Goal: Information Seeking & Learning: Learn about a topic

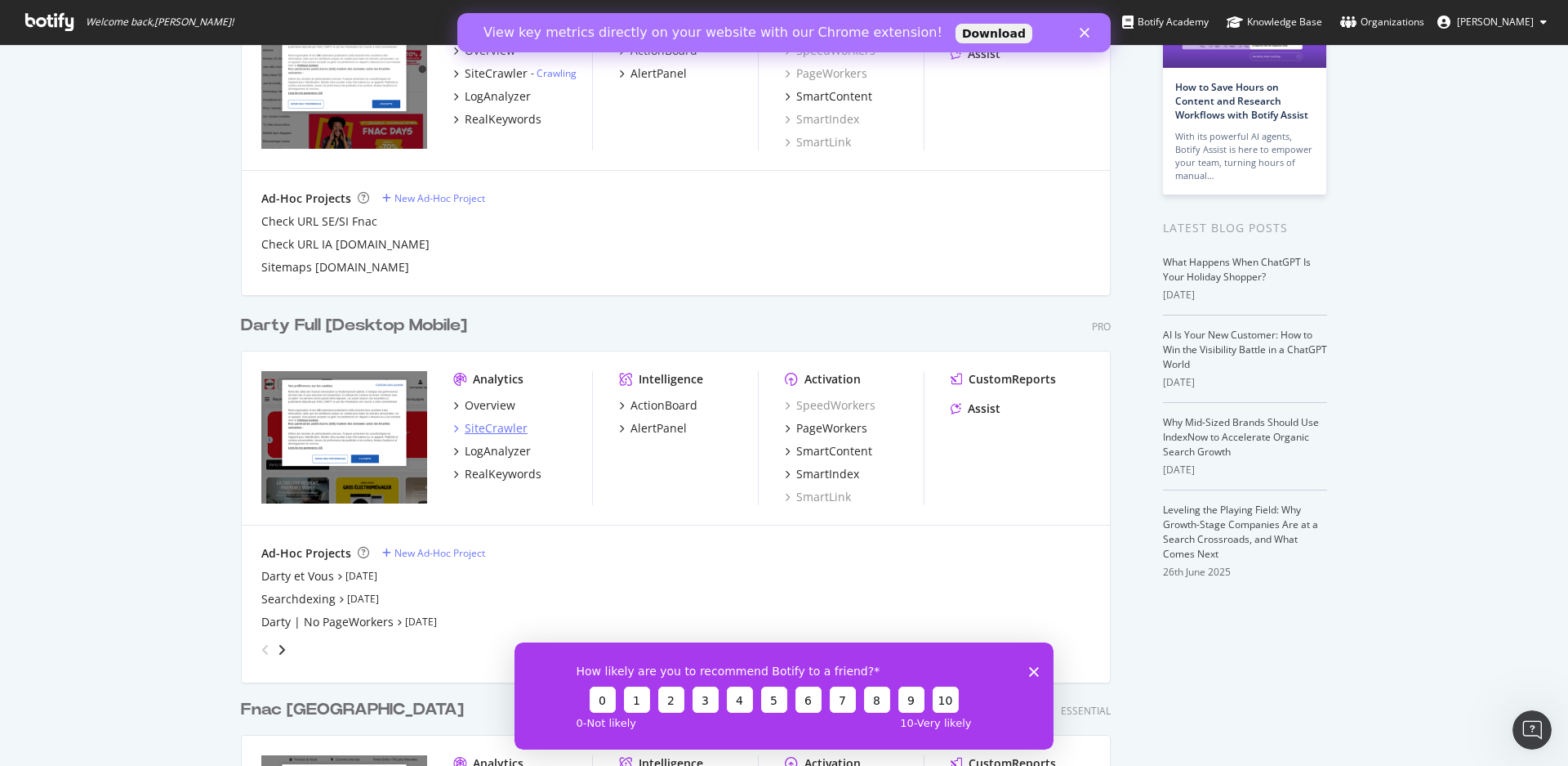
click at [491, 429] on div "SiteCrawler" at bounding box center [496, 428] width 63 height 16
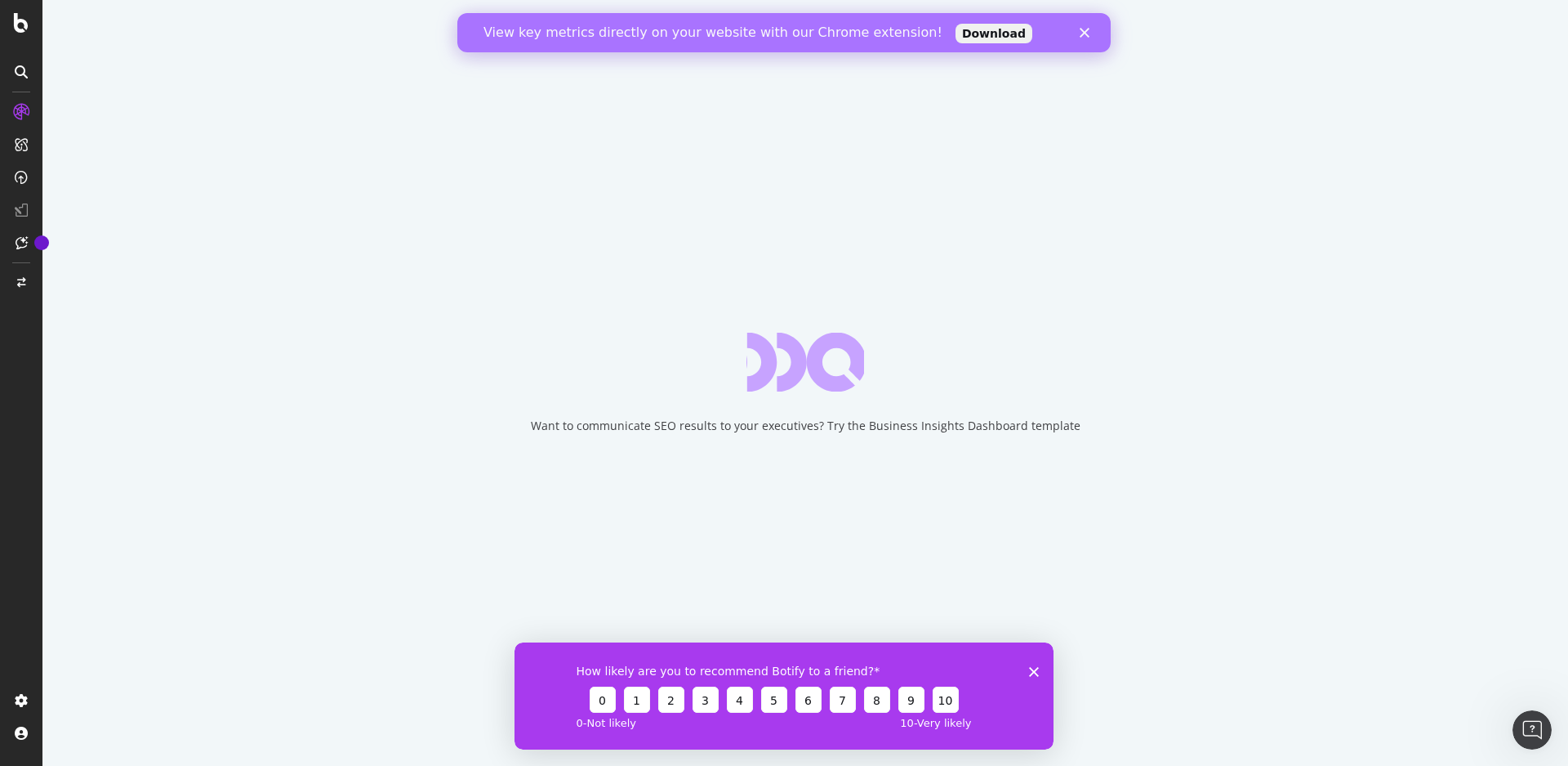
click at [1030, 672] on icon "Fermer l'enquête" at bounding box center [1034, 671] width 10 height 10
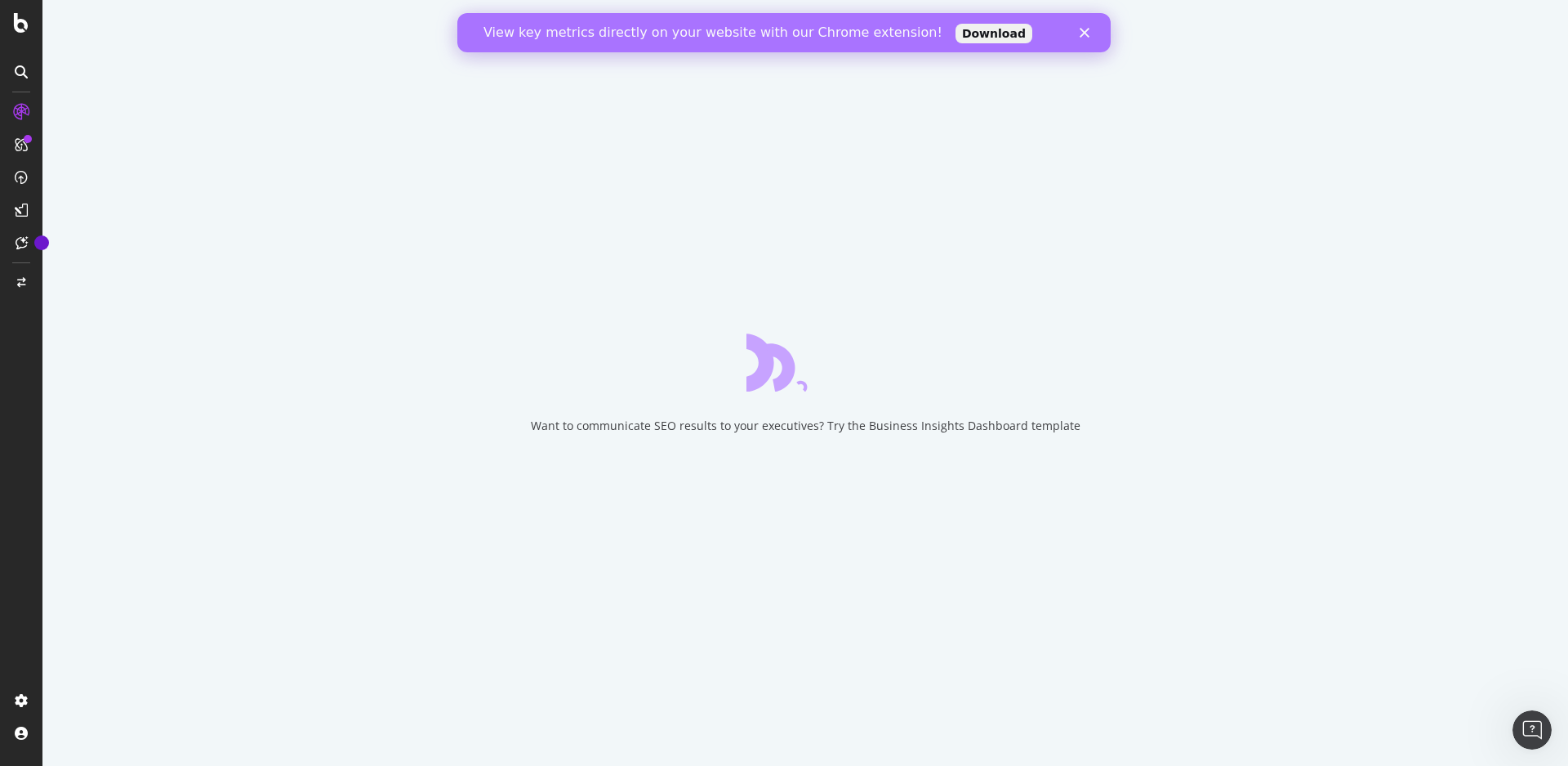
click at [1084, 35] on icon "Fermer" at bounding box center [1085, 33] width 10 height 10
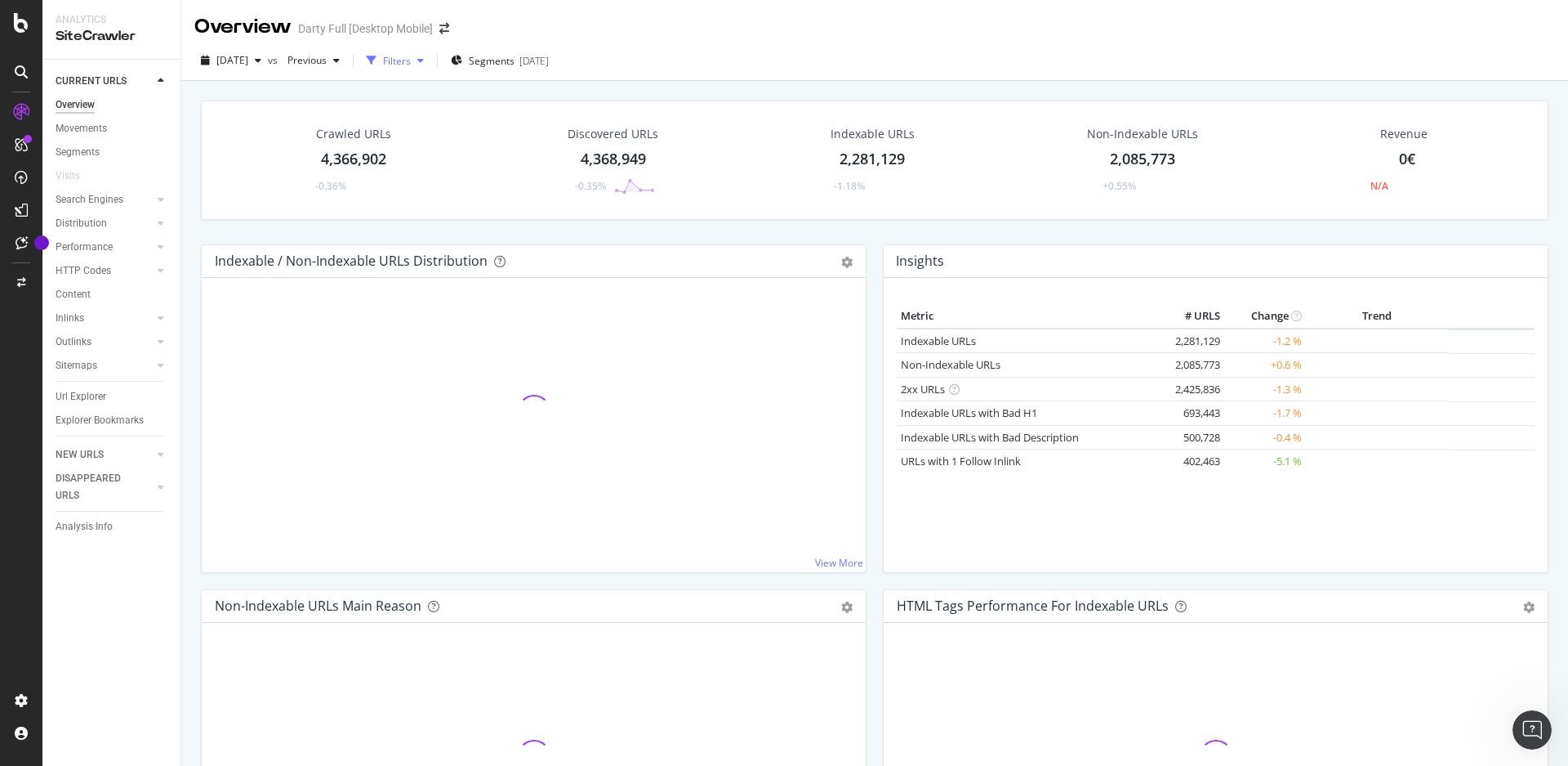
click at [411, 64] on div "Filters" at bounding box center [397, 60] width 28 height 14
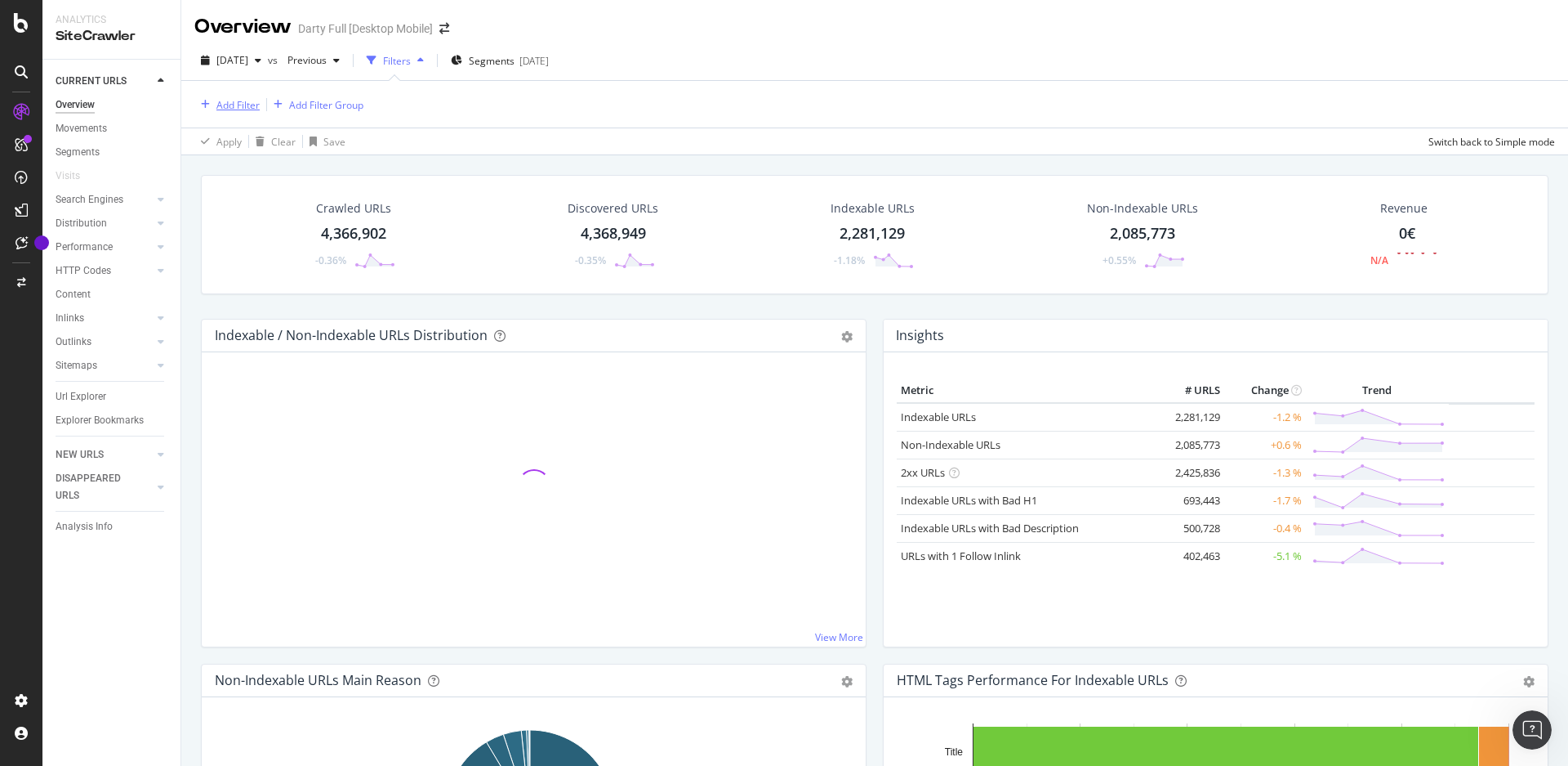
click at [232, 105] on div "Add Filter" at bounding box center [239, 105] width 44 height 14
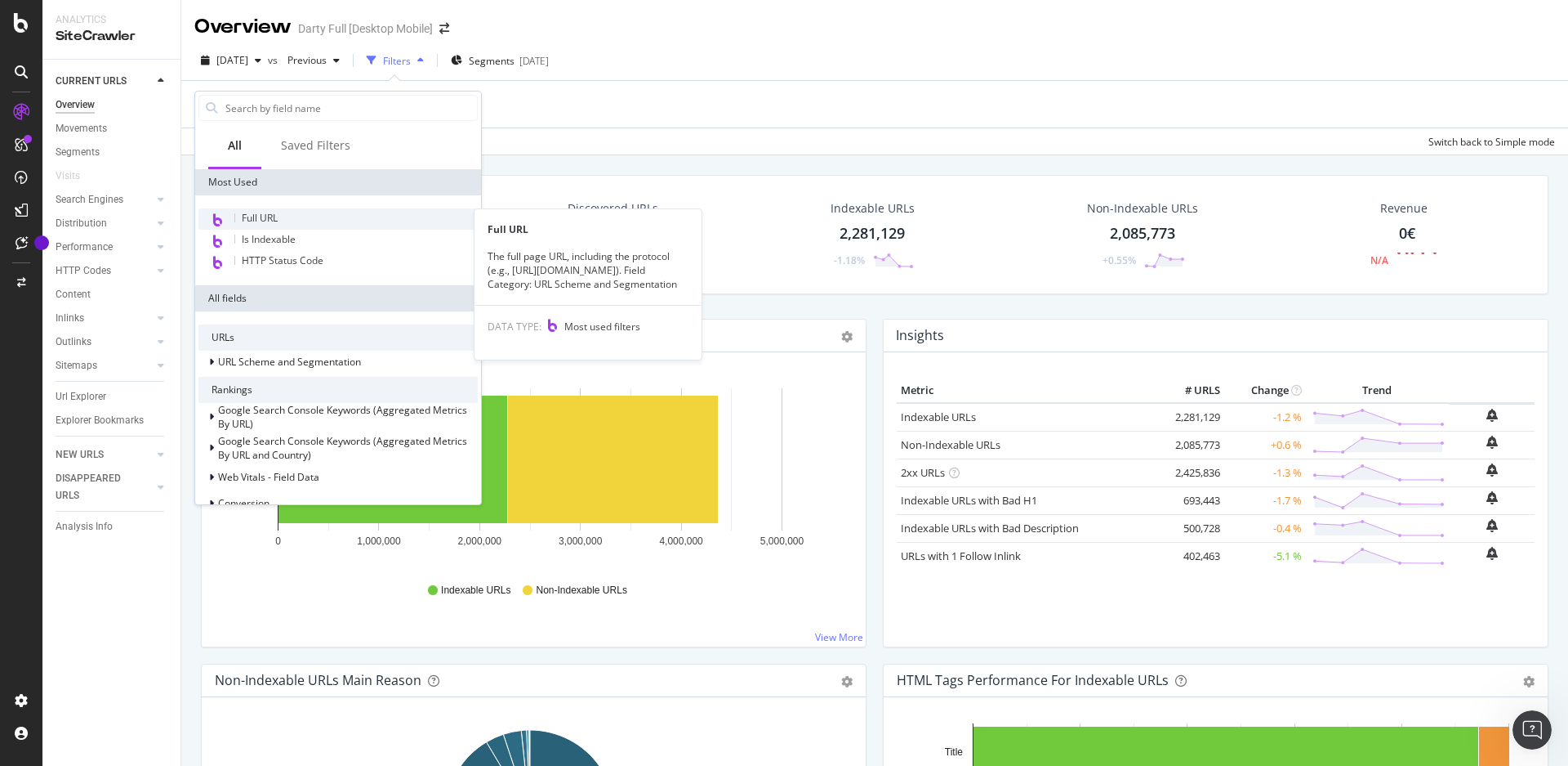
click at [277, 220] on span "Full URL" at bounding box center [260, 218] width 36 height 14
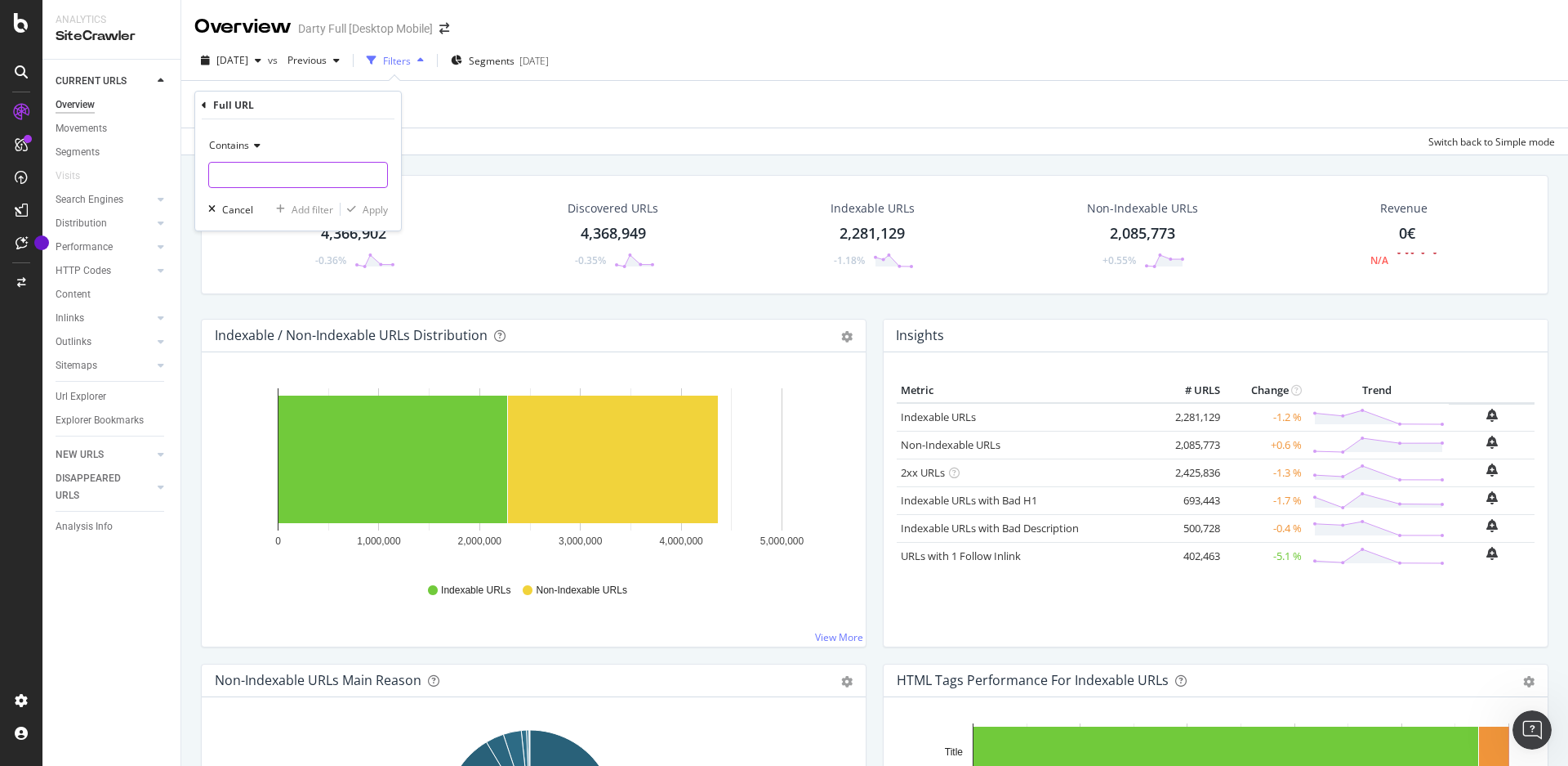
click at [278, 174] on input "text" at bounding box center [298, 174] width 178 height 26
paste input "https://www.darty.com/nav/achat/gros_electromenager/seche-linge/seche_linge/ind…"
type input "https://www.darty.com/nav/achat/gros_electromenager/seche-linge/seche_linge/ind…"
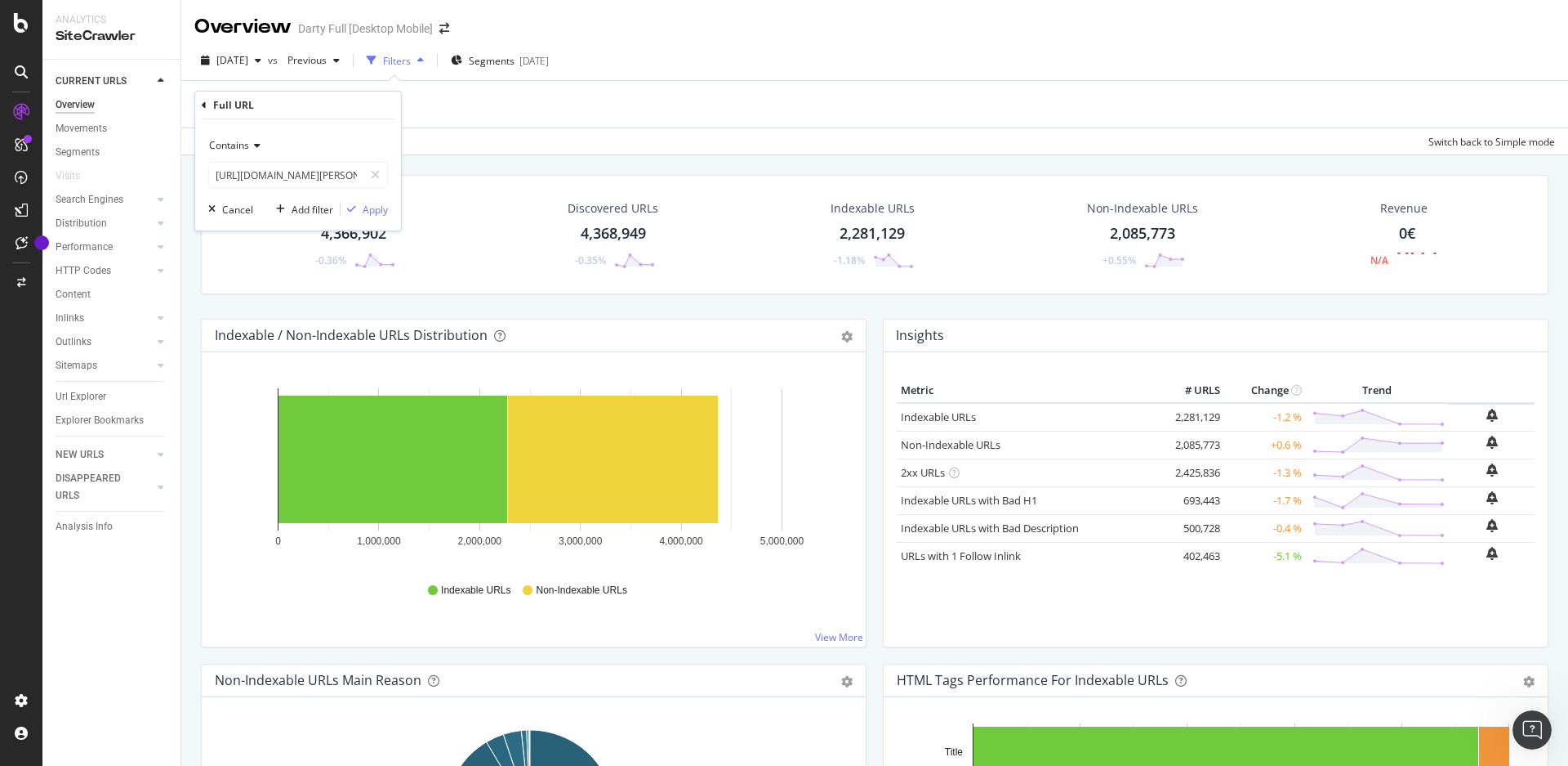
click at [245, 142] on span "Contains" at bounding box center [229, 145] width 40 height 14
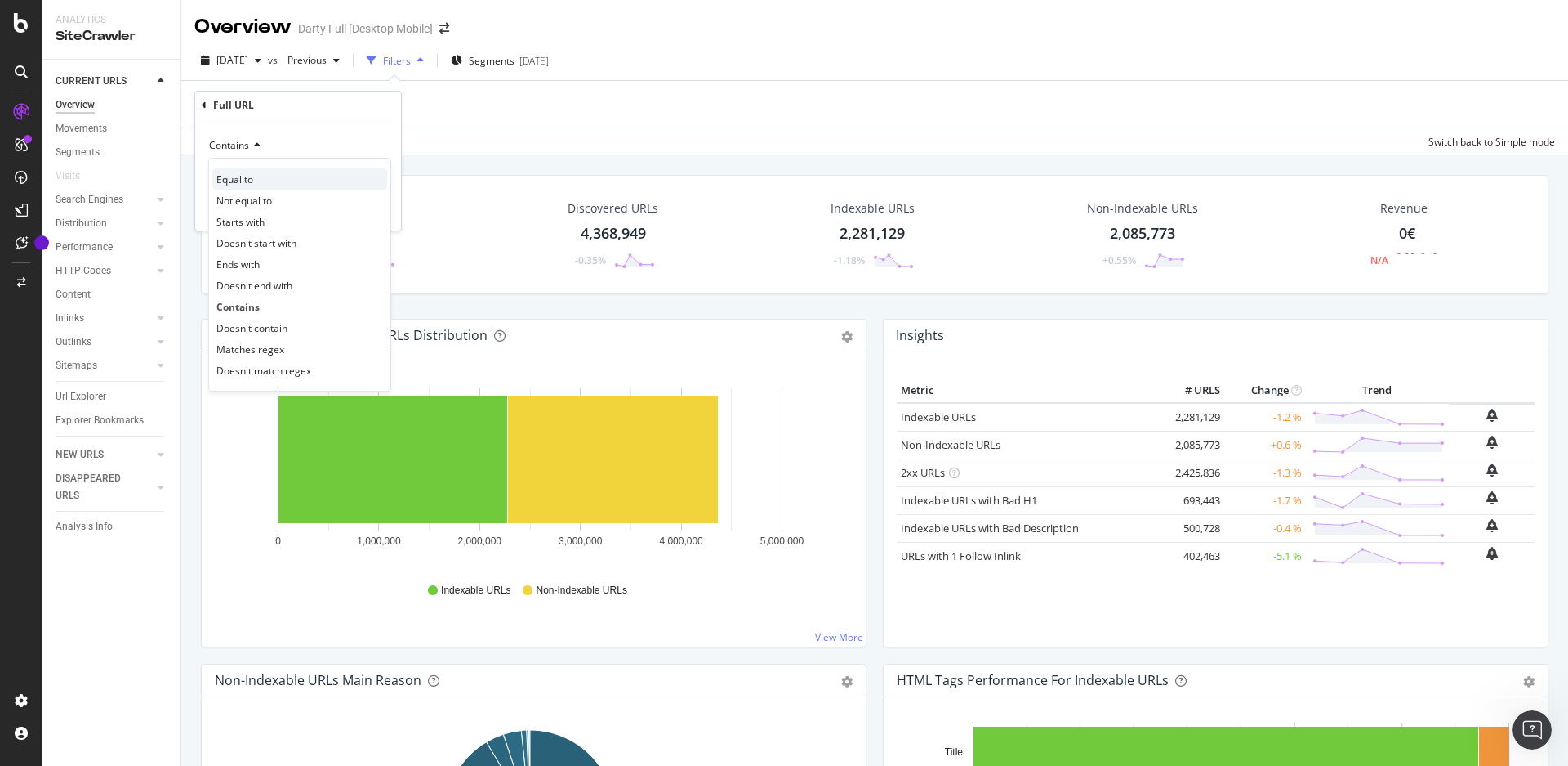
click at [248, 174] on span "Equal to" at bounding box center [235, 179] width 37 height 14
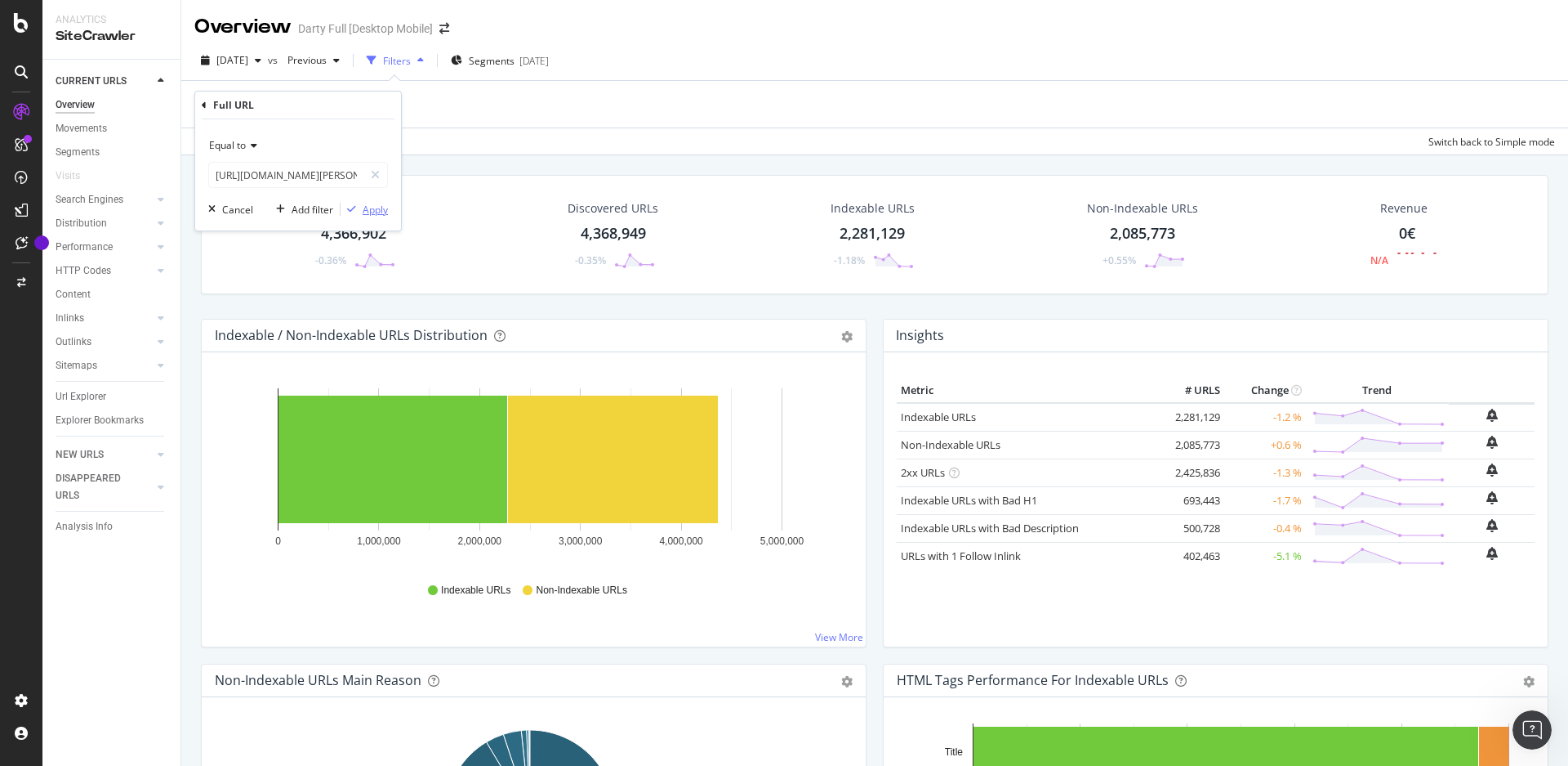
click at [382, 206] on div "Apply" at bounding box center [375, 210] width 26 height 14
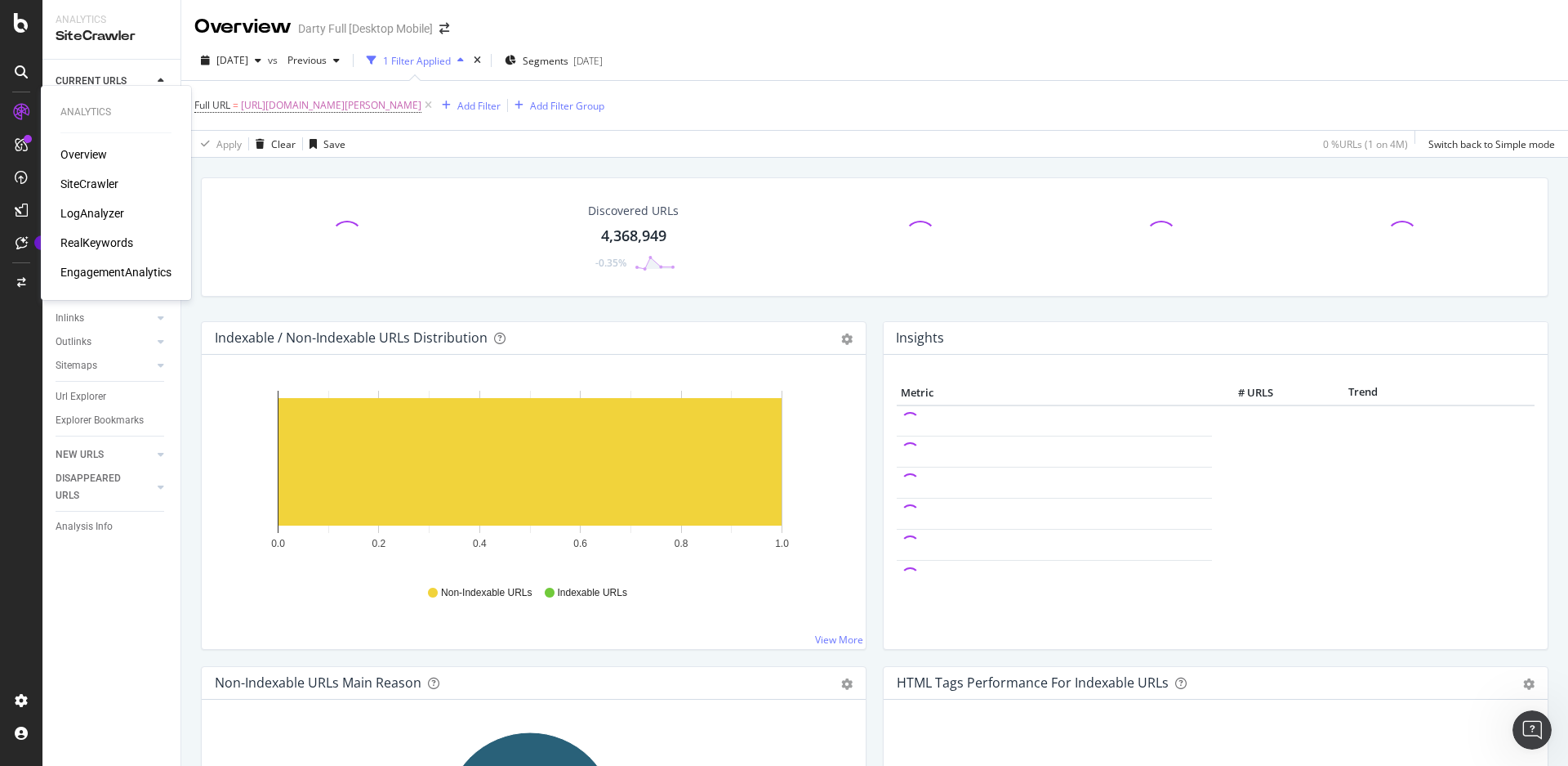
click at [102, 150] on div "Overview" at bounding box center [83, 155] width 47 height 16
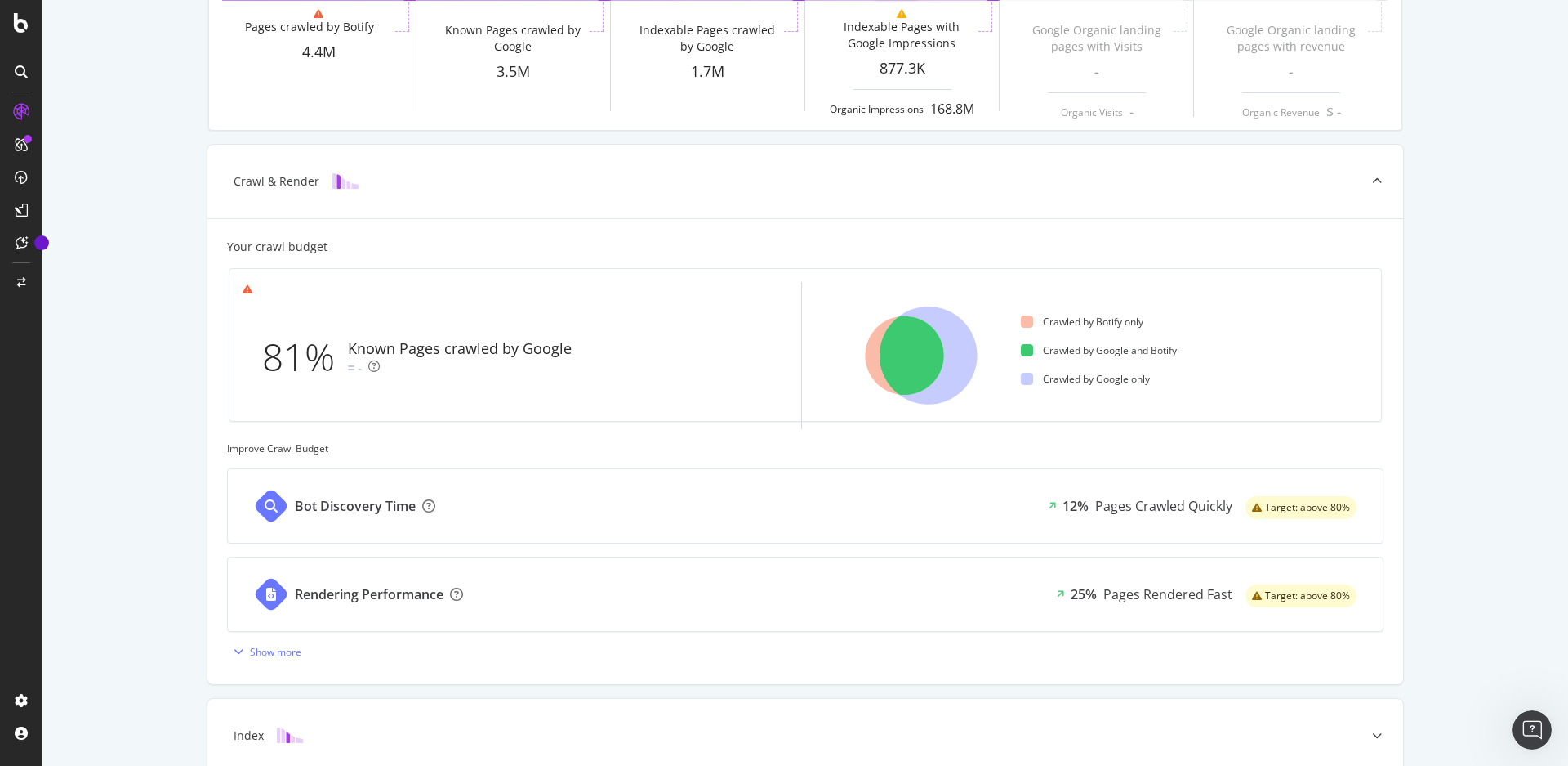
scroll to position [327, 0]
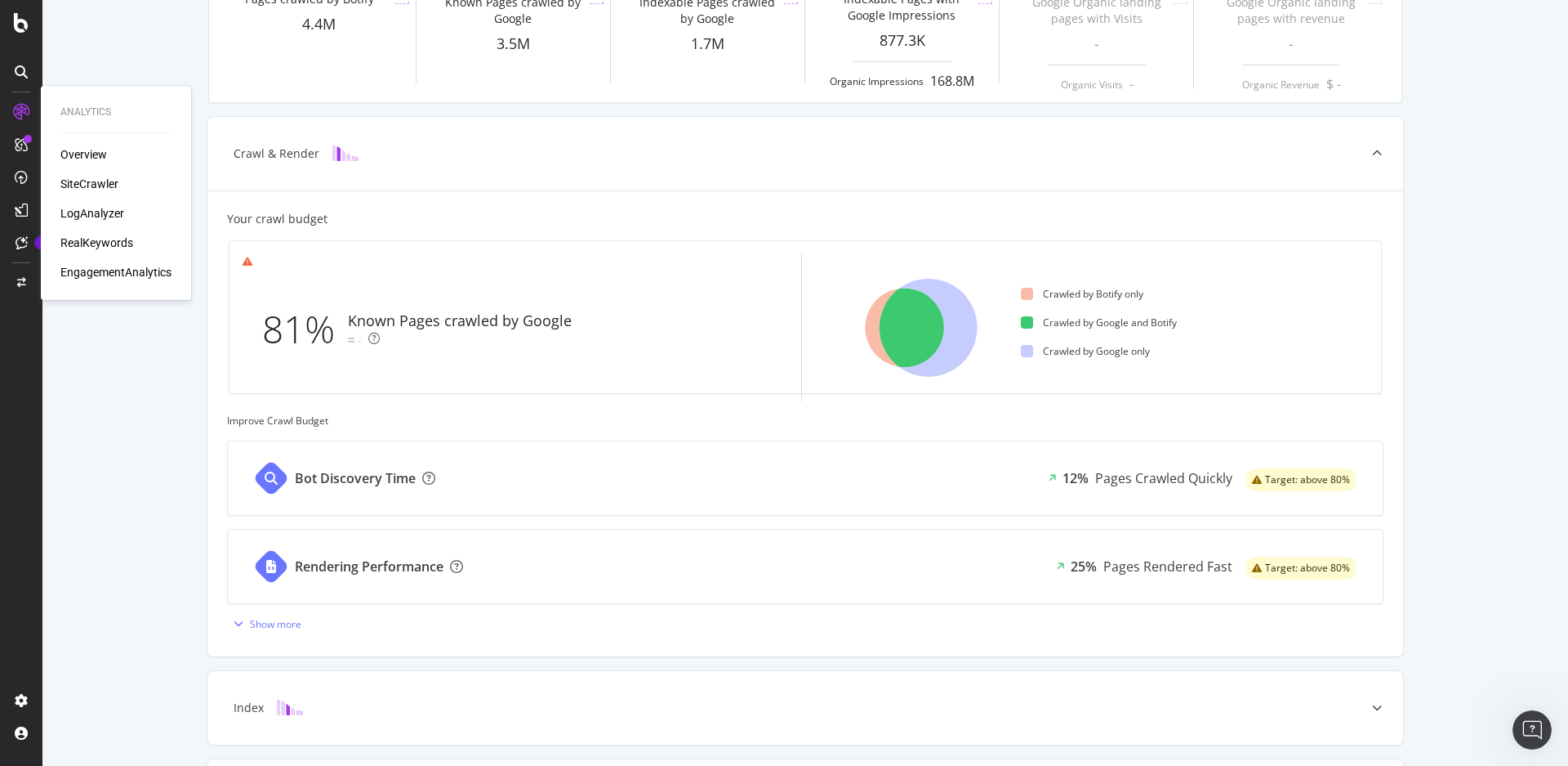
click at [105, 183] on div "SiteCrawler" at bounding box center [89, 183] width 58 height 16
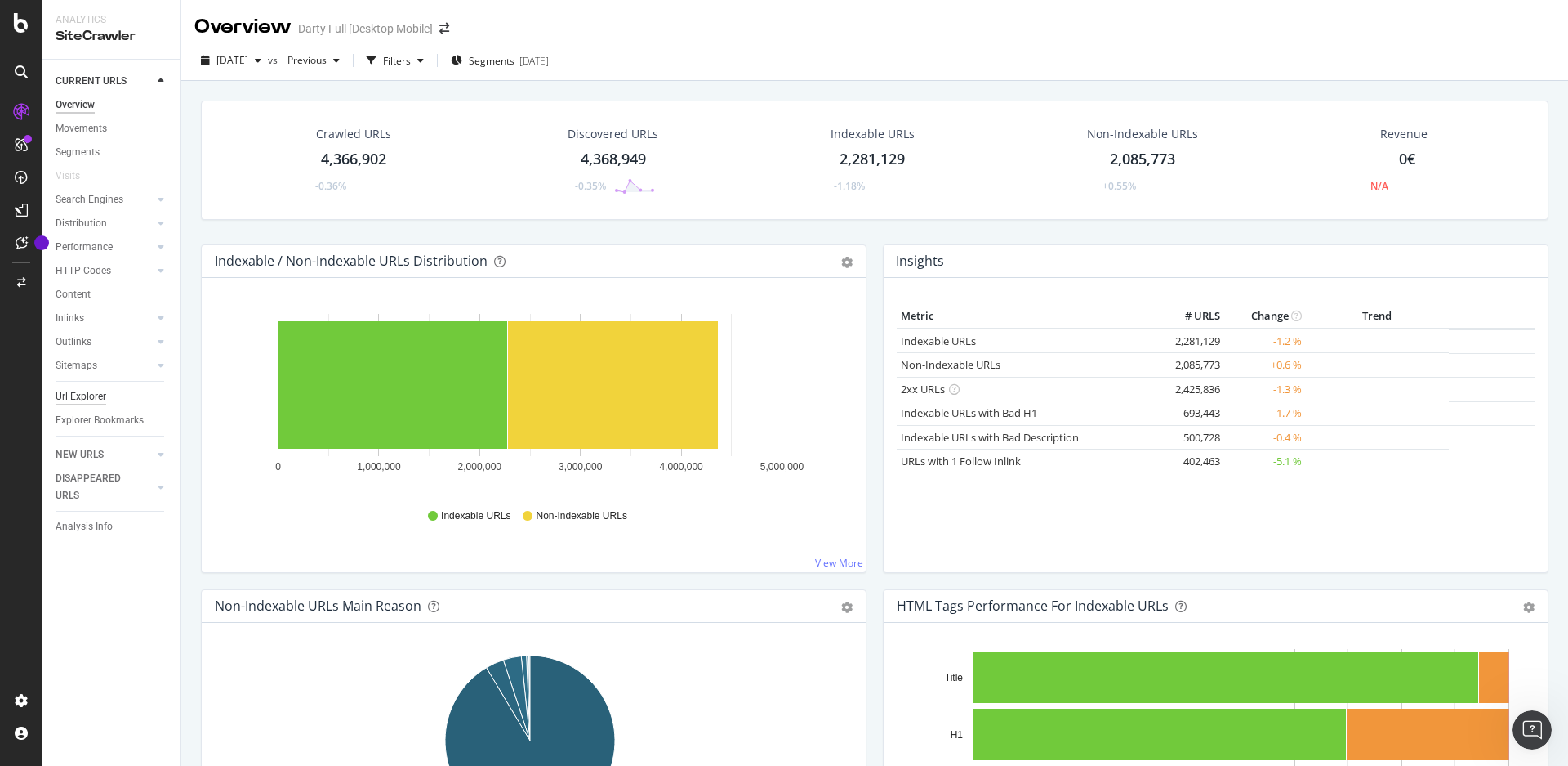
click at [88, 396] on div "Url Explorer" at bounding box center [80, 396] width 51 height 17
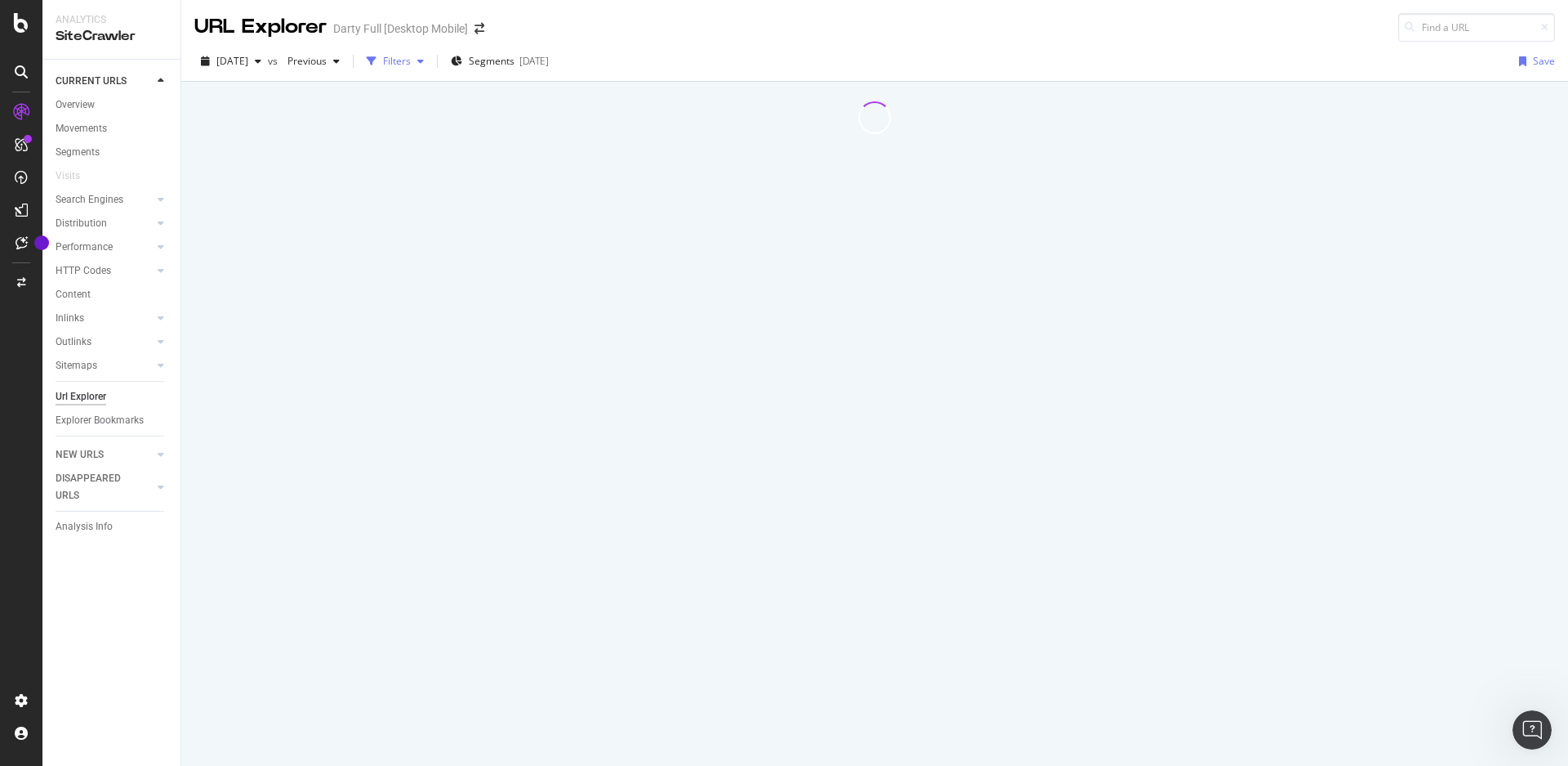
click at [411, 58] on div "Filters" at bounding box center [397, 60] width 28 height 14
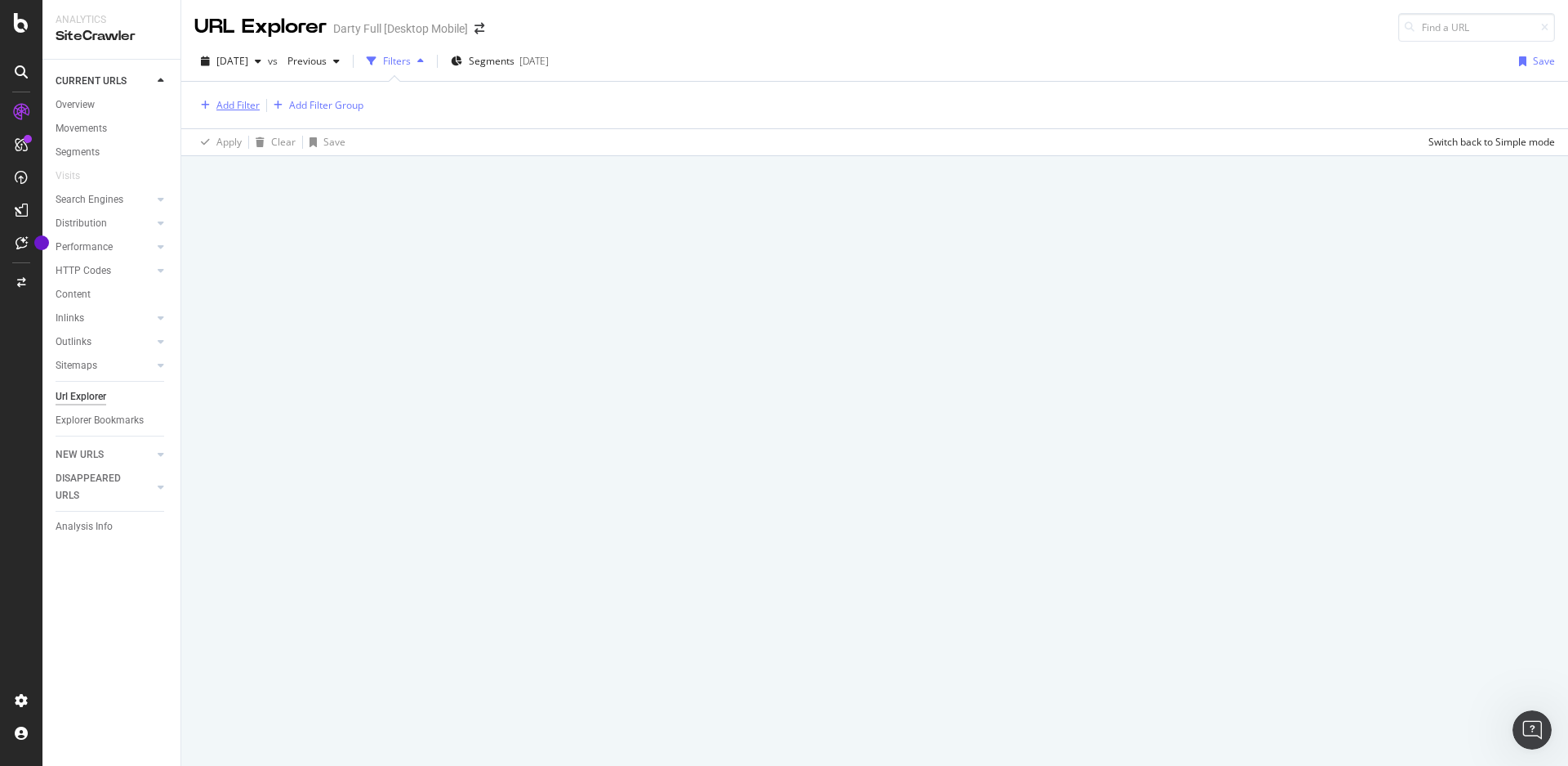
click at [240, 101] on div "Add Filter" at bounding box center [239, 105] width 44 height 14
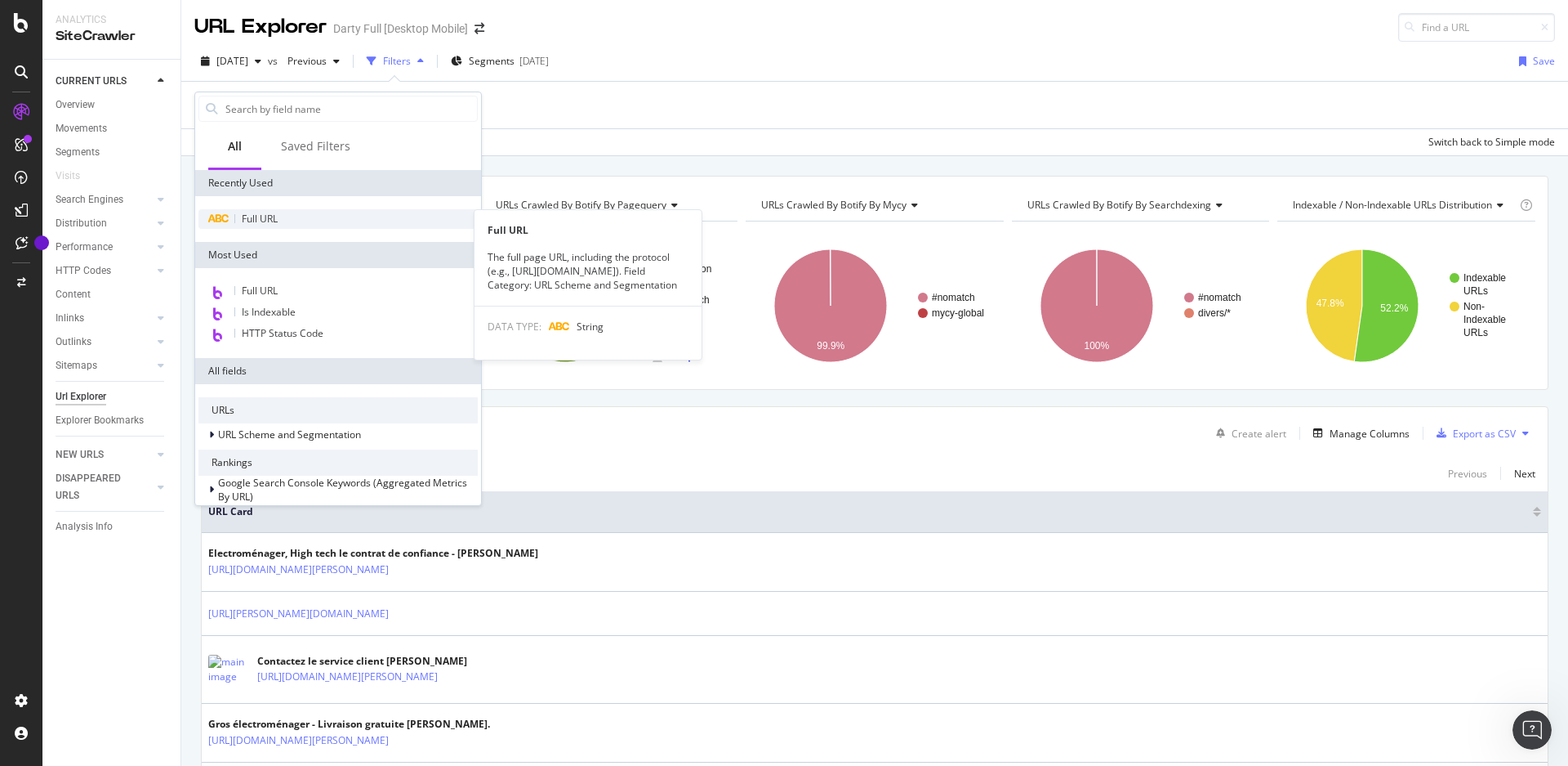
click at [262, 217] on span "Full URL" at bounding box center [260, 219] width 36 height 14
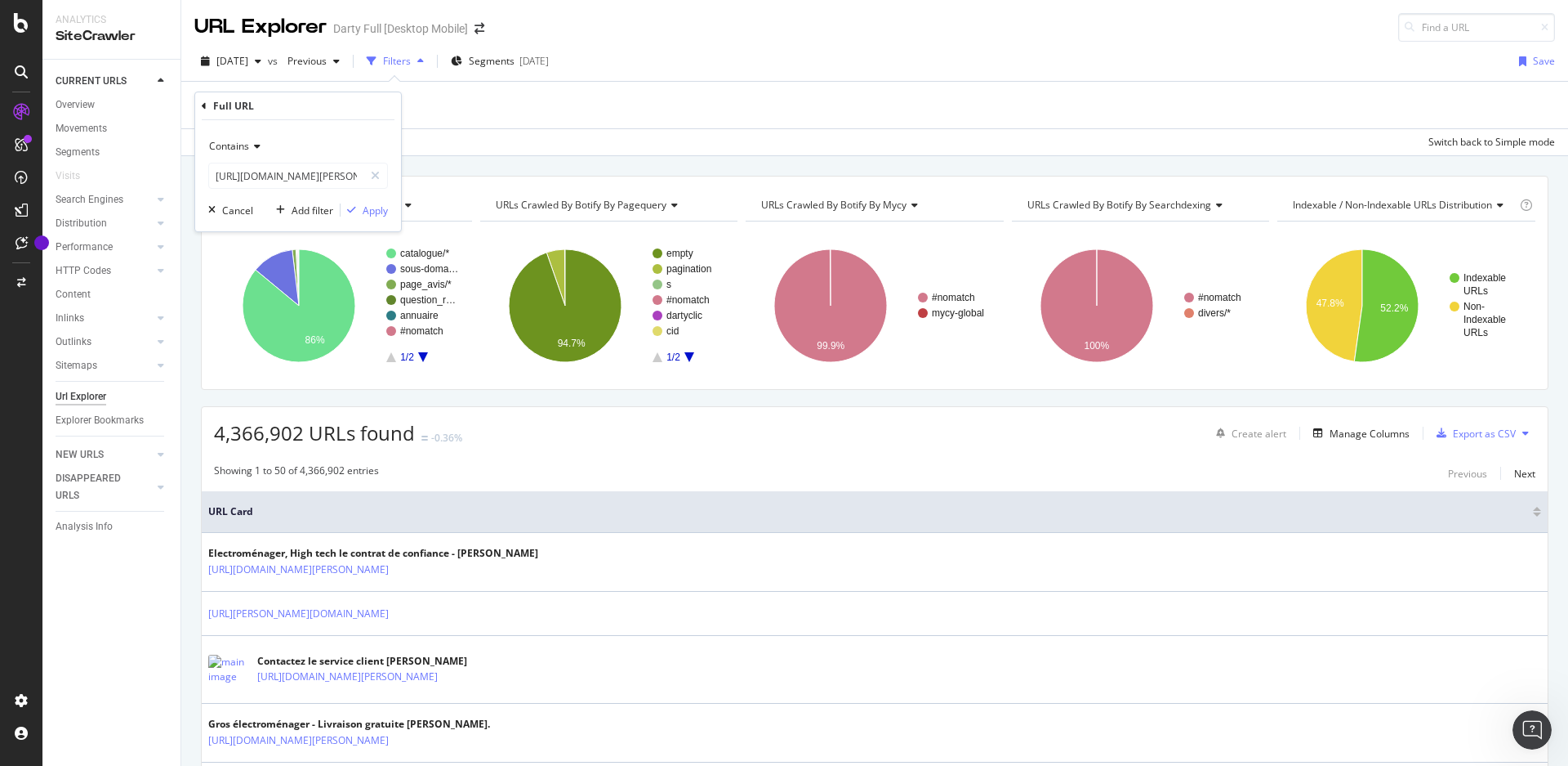
click at [248, 150] on span "Contains" at bounding box center [229, 146] width 40 height 14
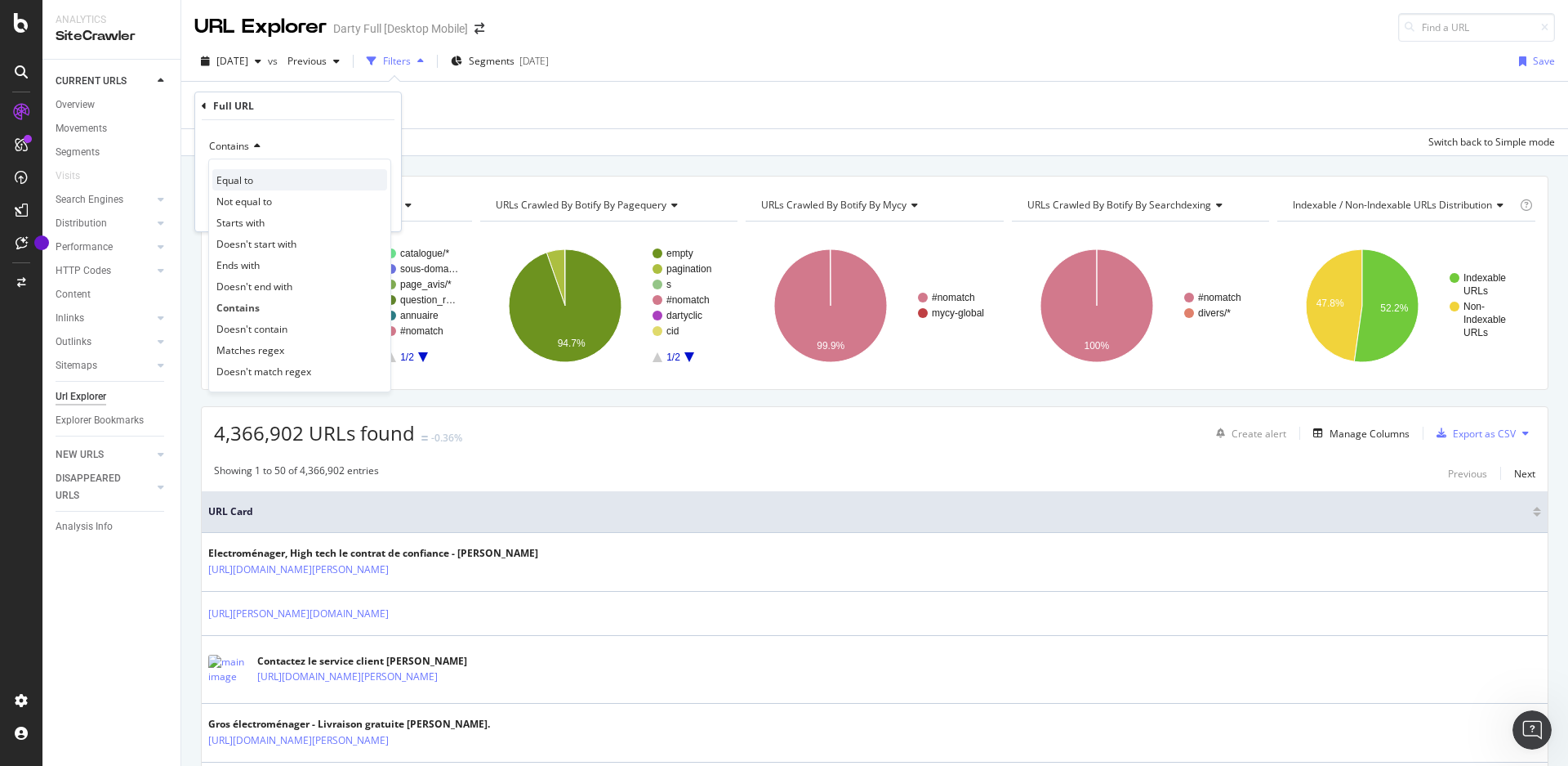
click at [247, 179] on span "Equal to" at bounding box center [235, 180] width 37 height 14
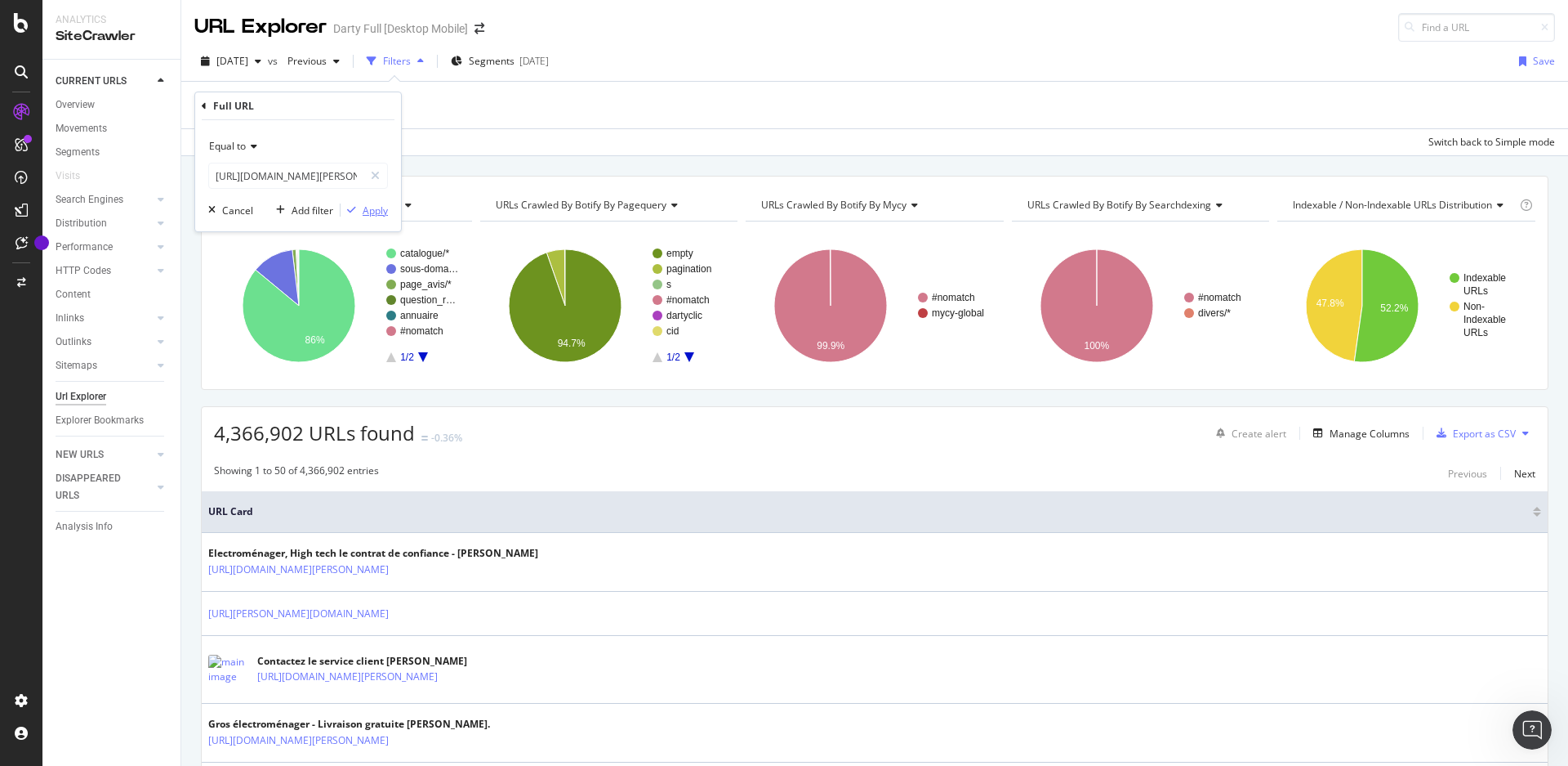
click at [384, 212] on div "Apply" at bounding box center [375, 210] width 26 height 14
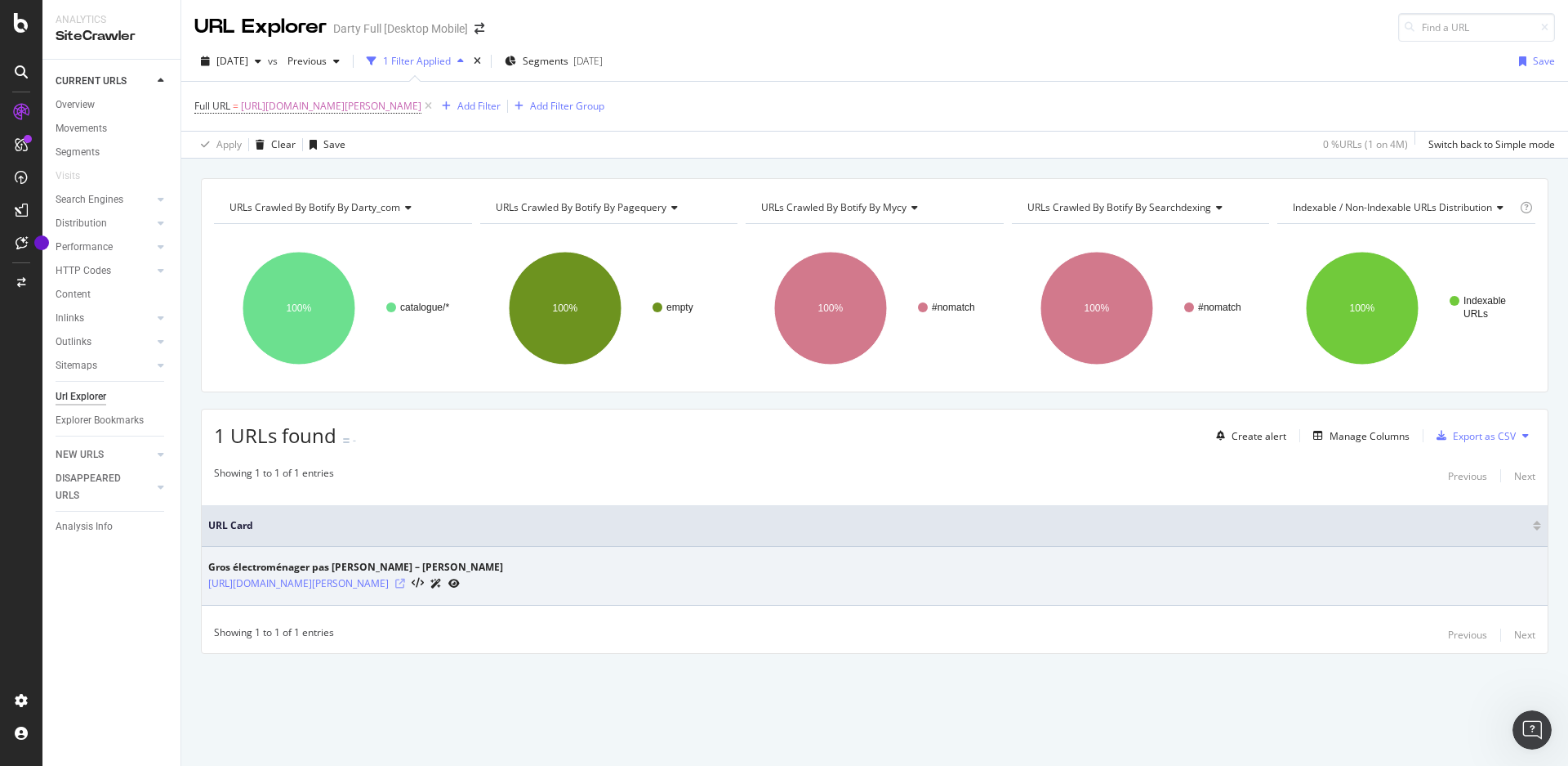
click at [405, 585] on icon at bounding box center [400, 584] width 10 height 10
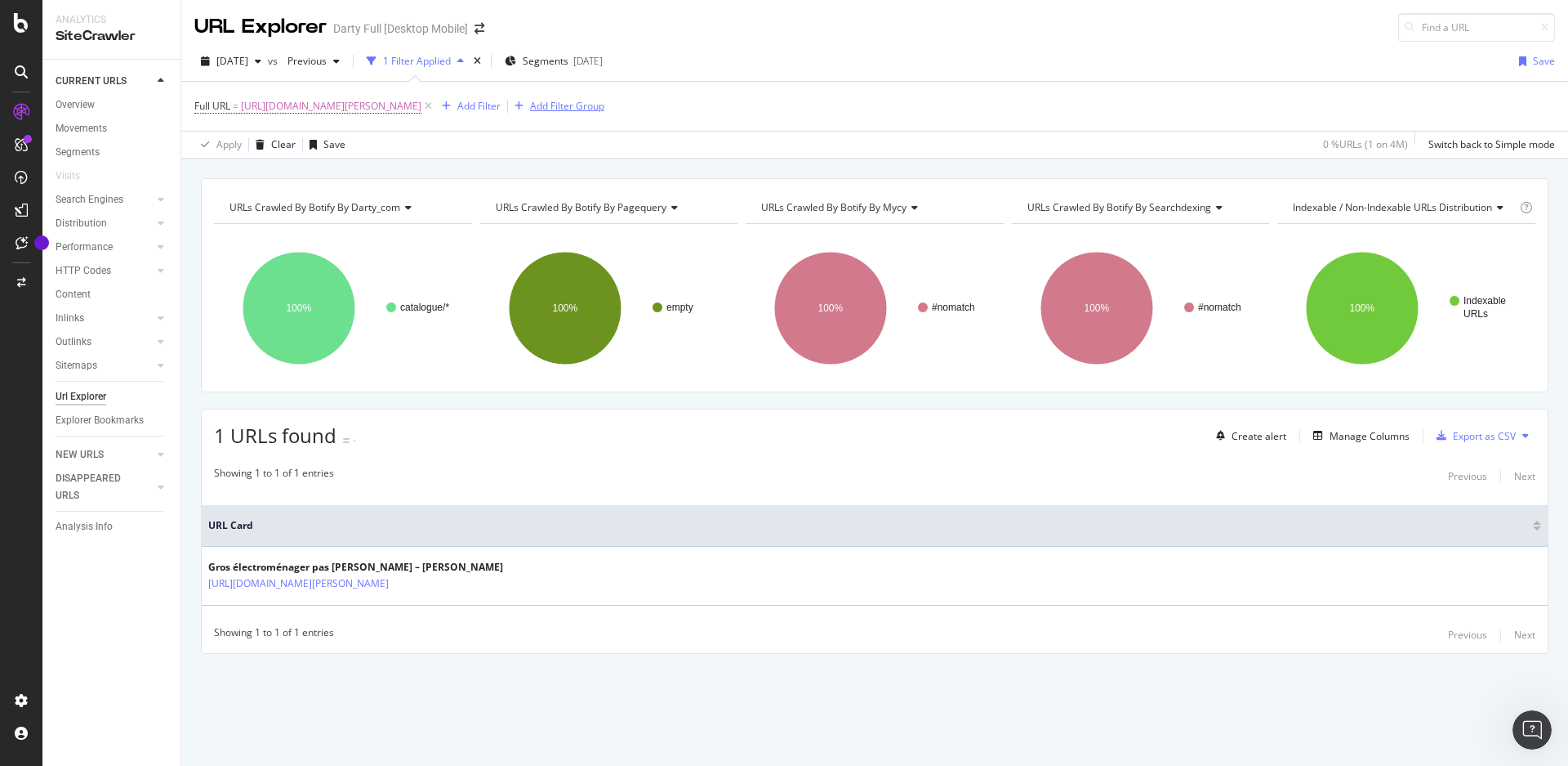
drag, startPoint x: 576, startPoint y: 104, endPoint x: 287, endPoint y: 104, distance: 289.0
click at [436, 104] on icon at bounding box center [429, 106] width 14 height 16
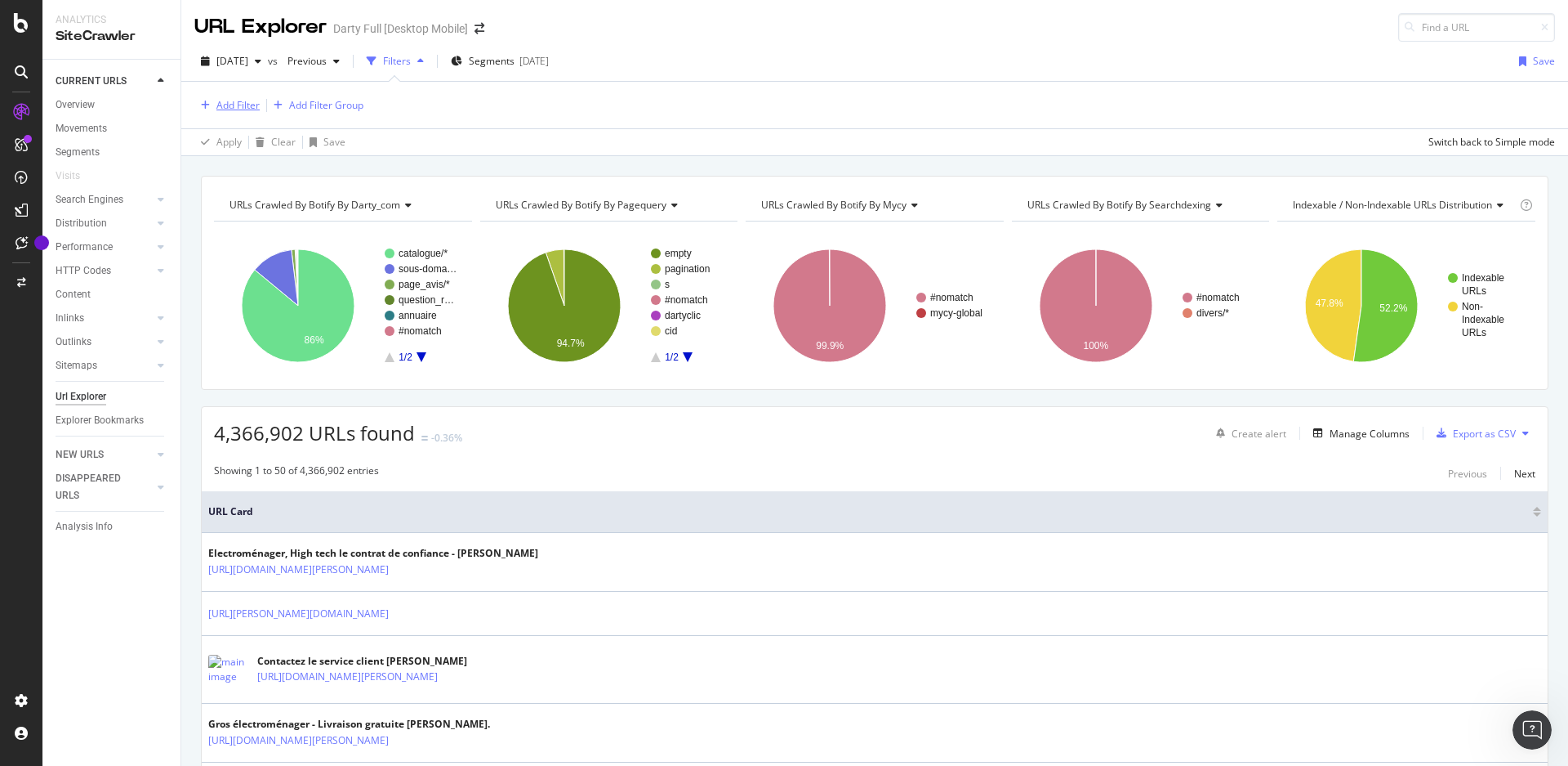
click at [217, 102] on div "Add Filter" at bounding box center [239, 105] width 44 height 14
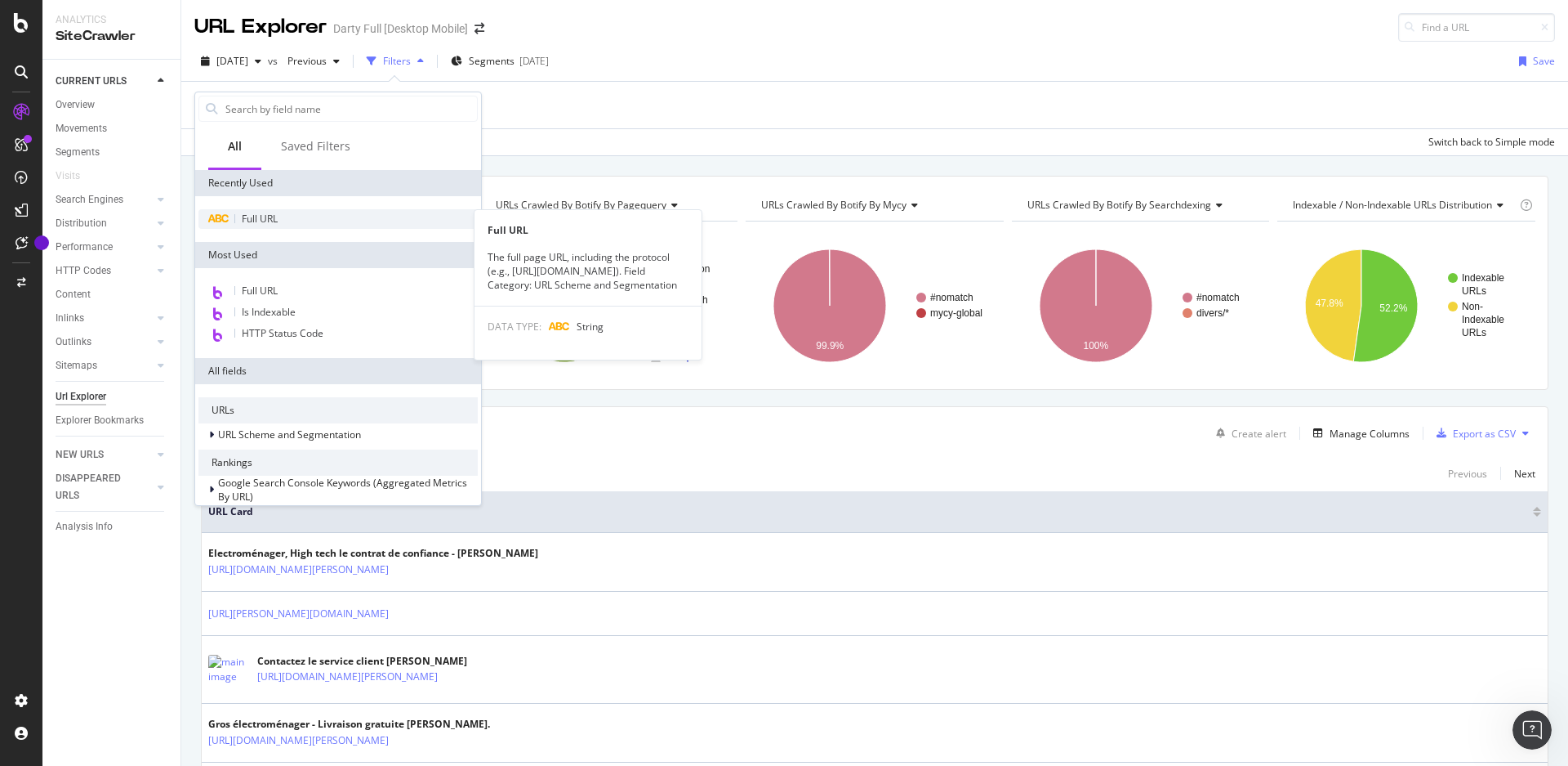
click at [274, 228] on div "Full URL" at bounding box center [338, 219] width 279 height 20
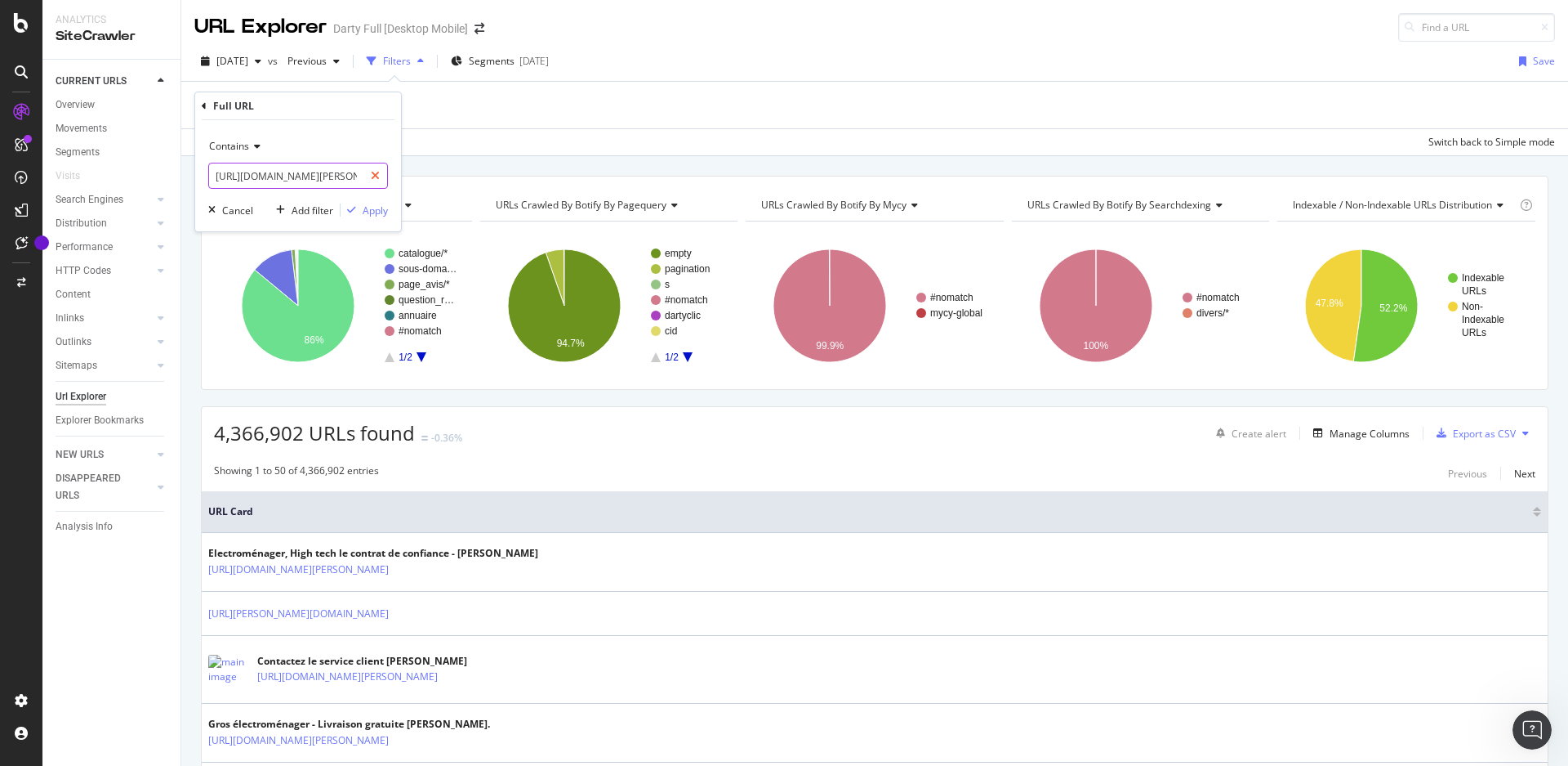
click at [375, 175] on icon at bounding box center [374, 176] width 9 height 12
click at [328, 173] on input "text" at bounding box center [298, 175] width 178 height 26
paste input "https://www.darty.com/nav/achat/gros_electromenager/seche-linge/seche_linge/ind…"
type input "https://www.darty.com/nav/achat/gros_electromenager/seche-linge/seche_linge/ind…"
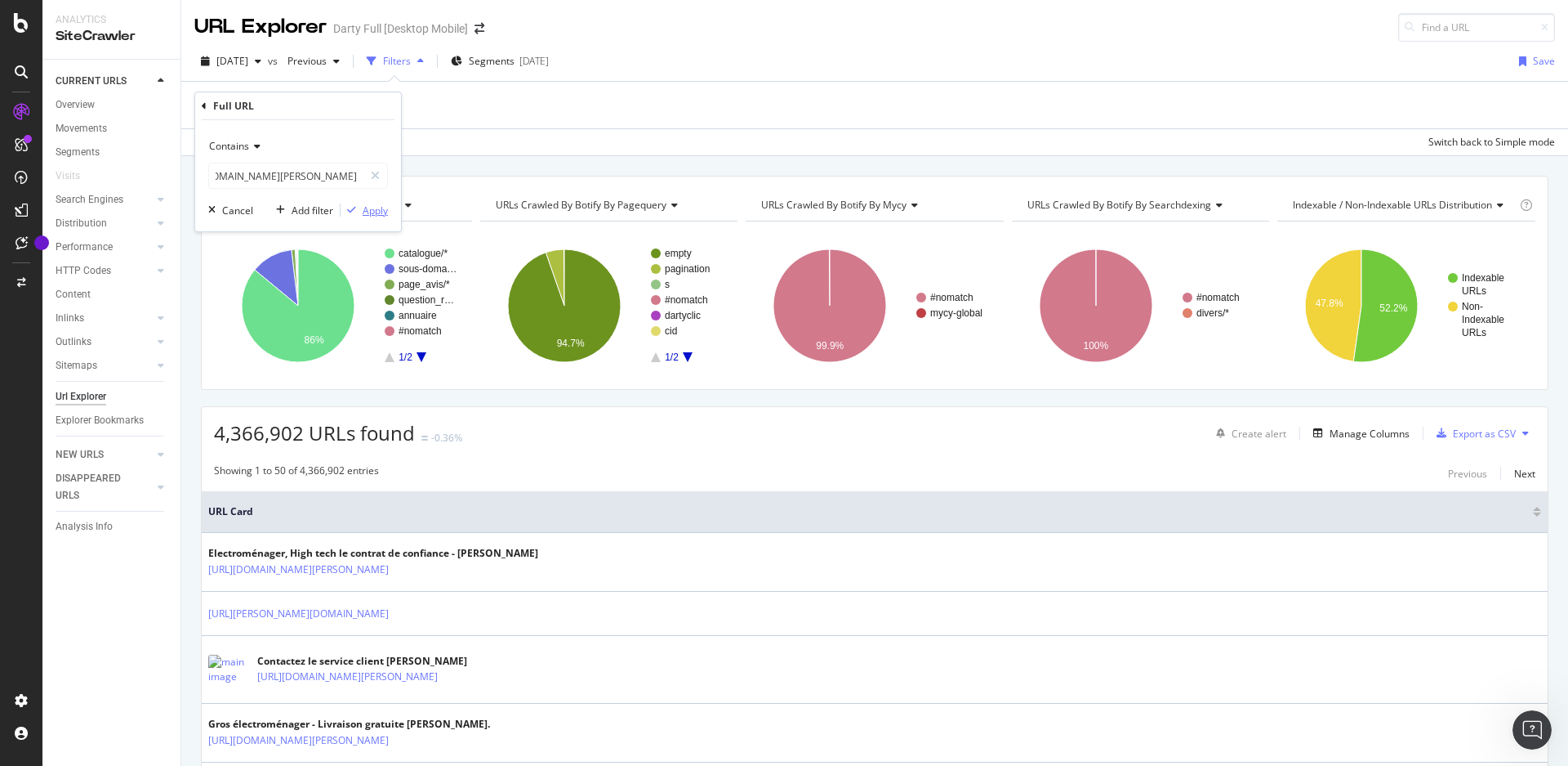
scroll to position [0, 0]
click at [377, 209] on div "Apply" at bounding box center [375, 210] width 26 height 14
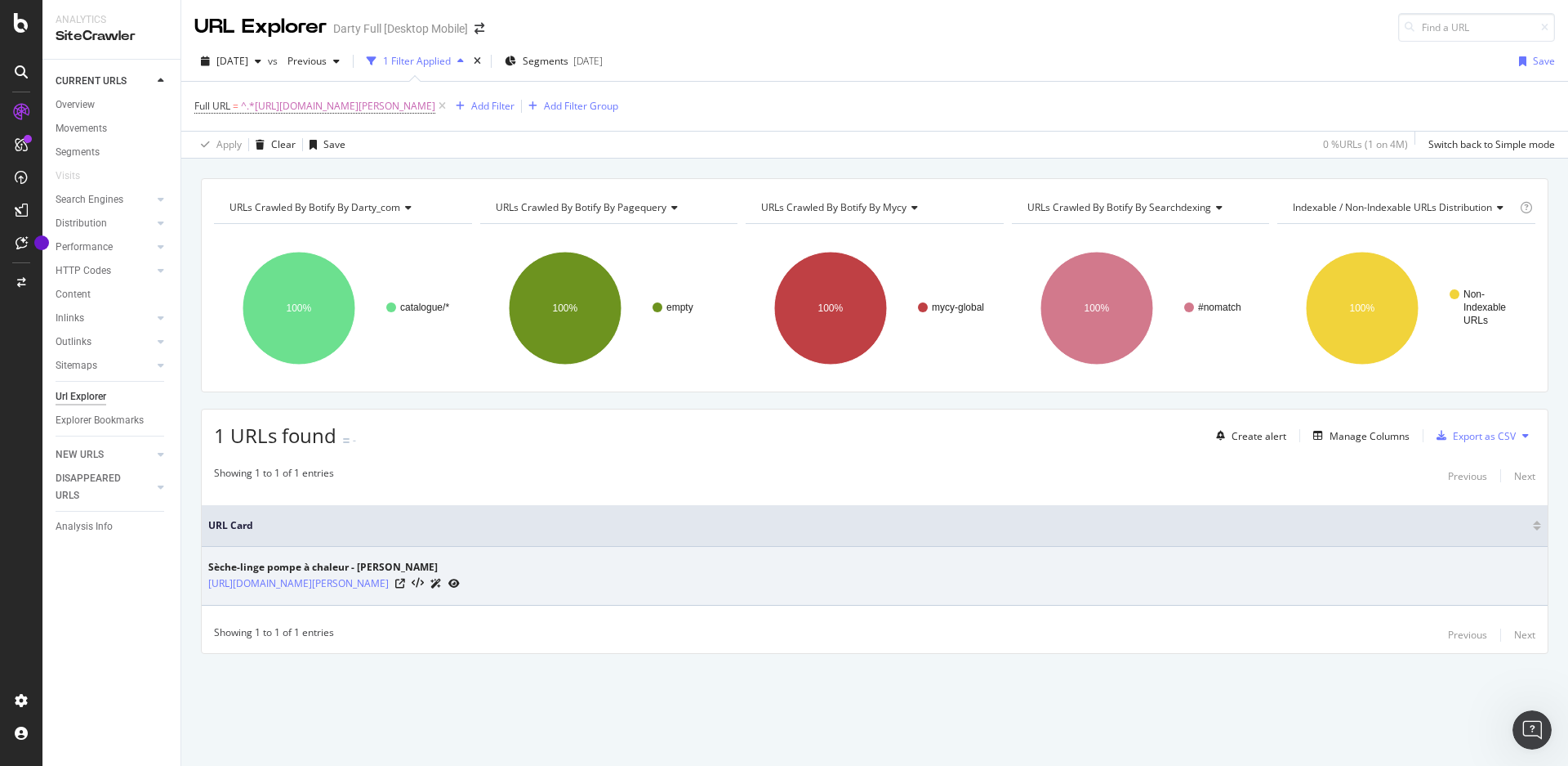
click at [305, 565] on div "Sèche-linge pompe à chaleur - Darty" at bounding box center [334, 567] width 252 height 15
click at [301, 581] on link "https://www.darty.com/nav/achat/gros_electromenager/seche-linge/seche_linge/ind…" at bounding box center [298, 584] width 180 height 16
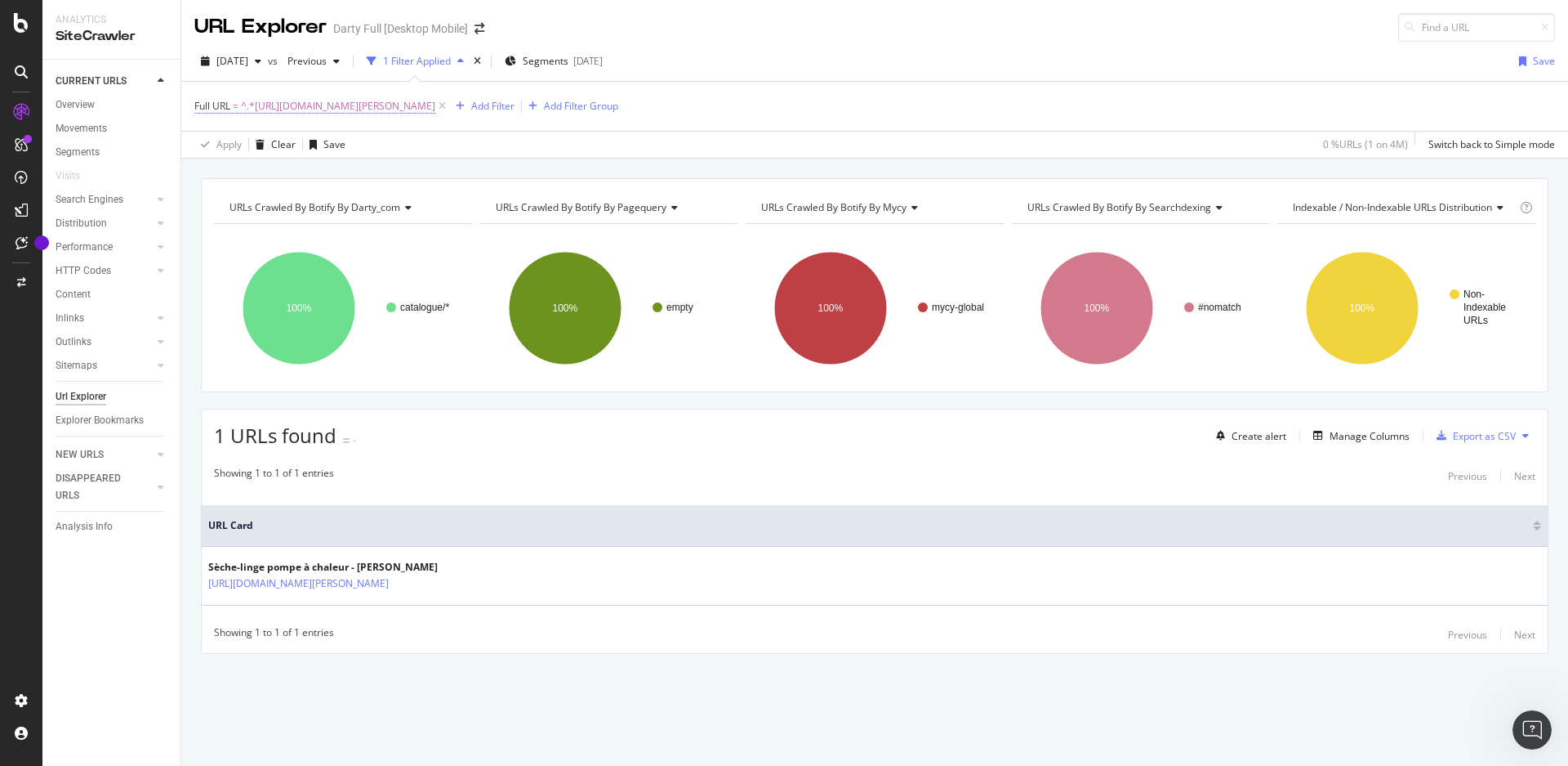
click at [436, 101] on span "^.*https://www.darty.com/nav/achat/gros_electromenager/seche-linge/seche_linge/…" at bounding box center [338, 106] width 194 height 23
click at [375, 175] on icon at bounding box center [374, 174] width 9 height 12
click at [341, 179] on input "text" at bounding box center [298, 173] width 178 height 26
paste input "[URL][DOMAIN_NAME][PERSON_NAME]"
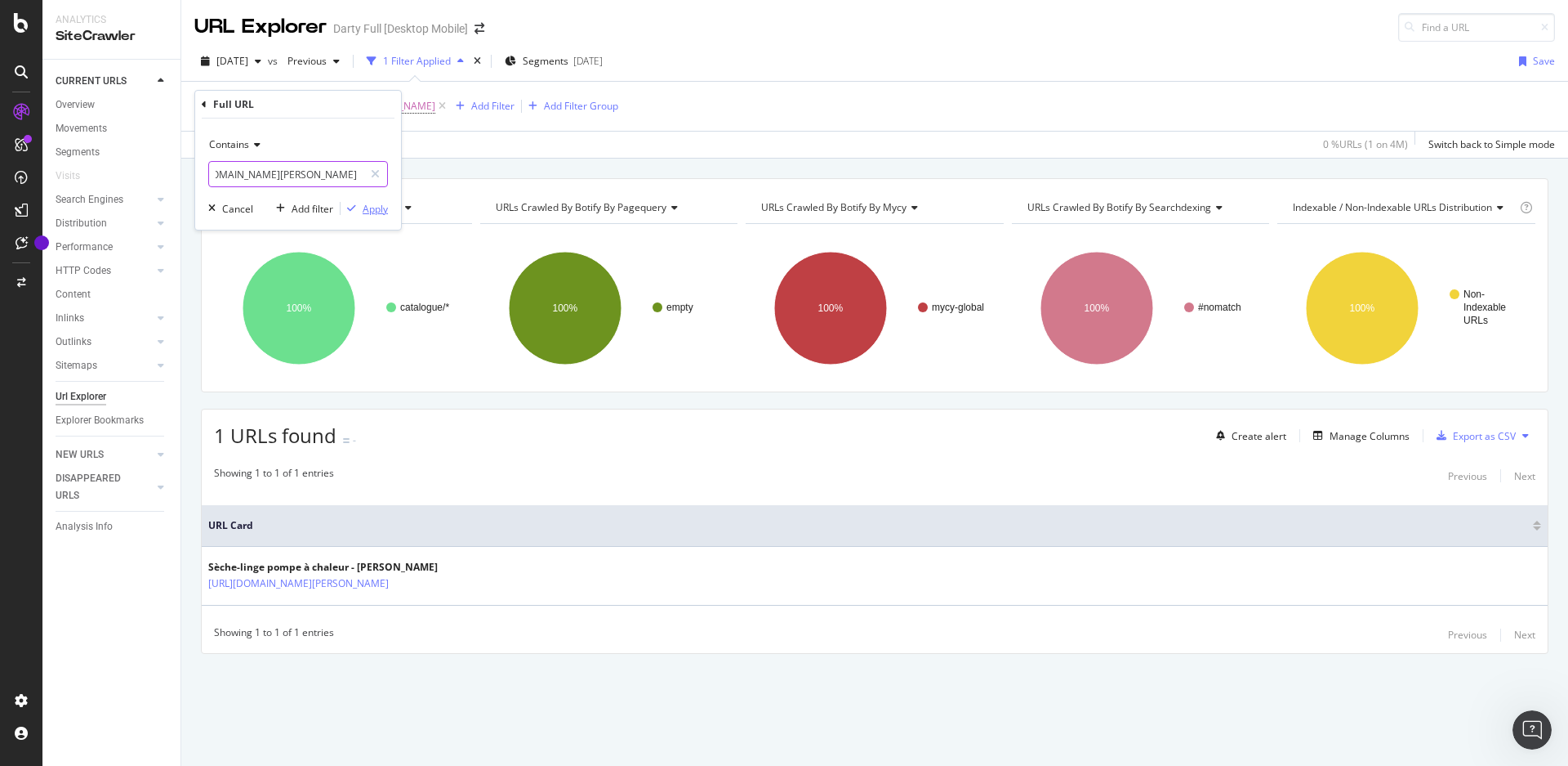
type input "[URL][DOMAIN_NAME][PERSON_NAME]"
click at [381, 208] on div "Apply" at bounding box center [375, 209] width 26 height 14
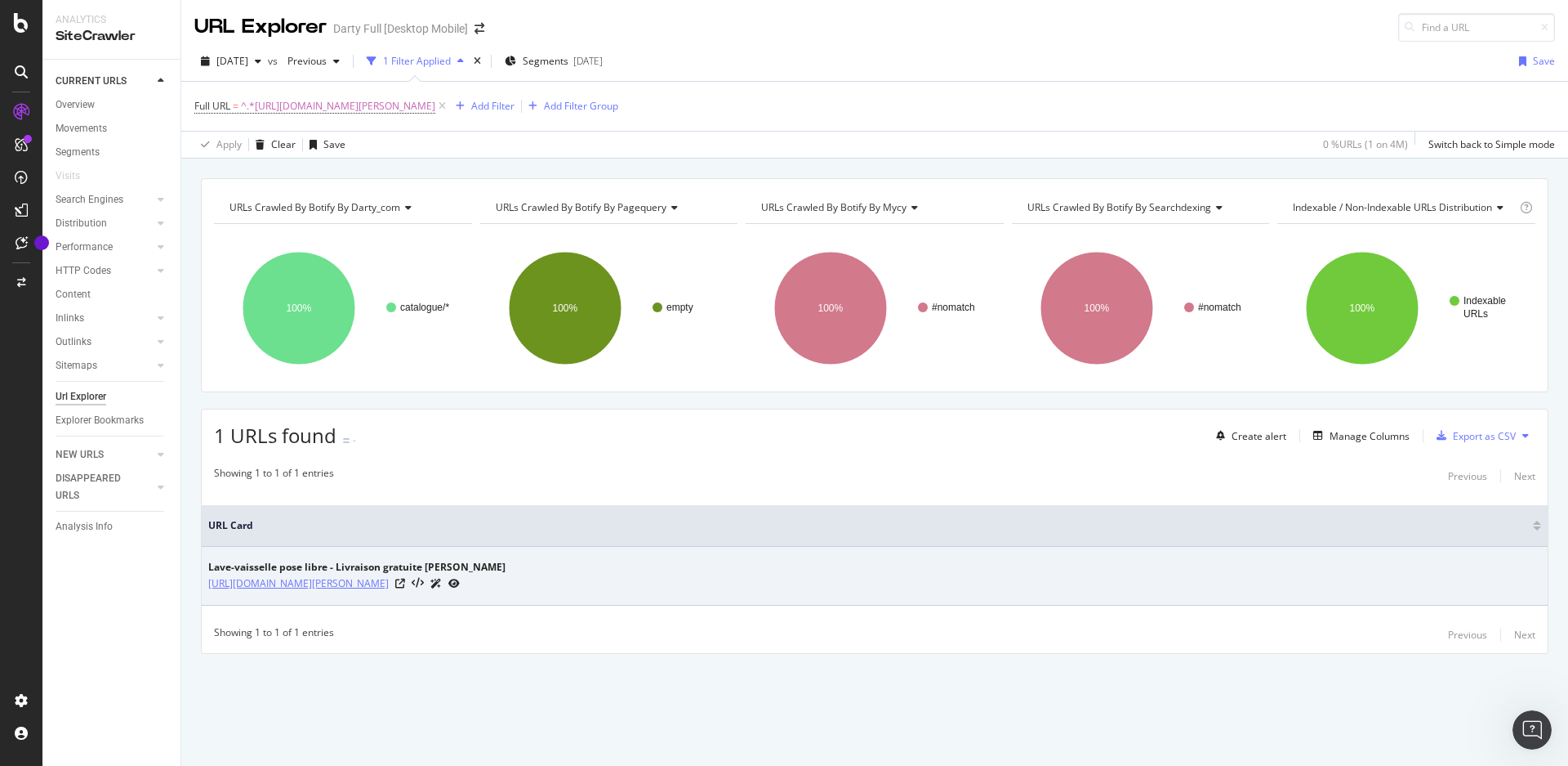
click at [389, 580] on link "[URL][DOMAIN_NAME][PERSON_NAME]" at bounding box center [298, 584] width 180 height 16
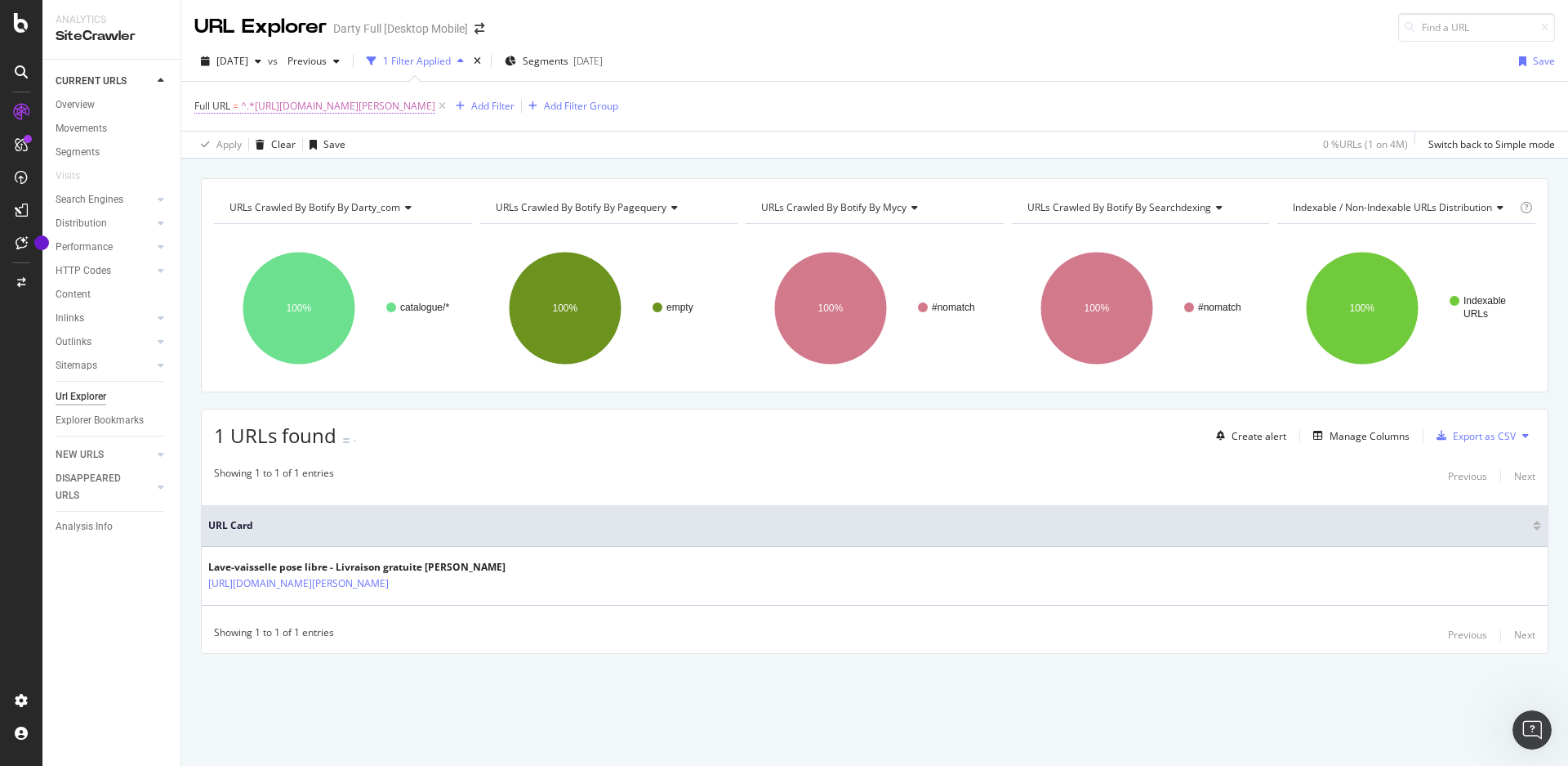
click at [436, 108] on span "^.*https://www.darty.com/nav/achat/gros_electromenager/lave-vaisselle/lave_vais…" at bounding box center [338, 106] width 194 height 23
click at [383, 177] on div at bounding box center [375, 173] width 24 height 26
click at [340, 176] on input "text" at bounding box center [298, 173] width 178 height 26
paste input "[URL][DOMAIN_NAME][PERSON_NAME]"
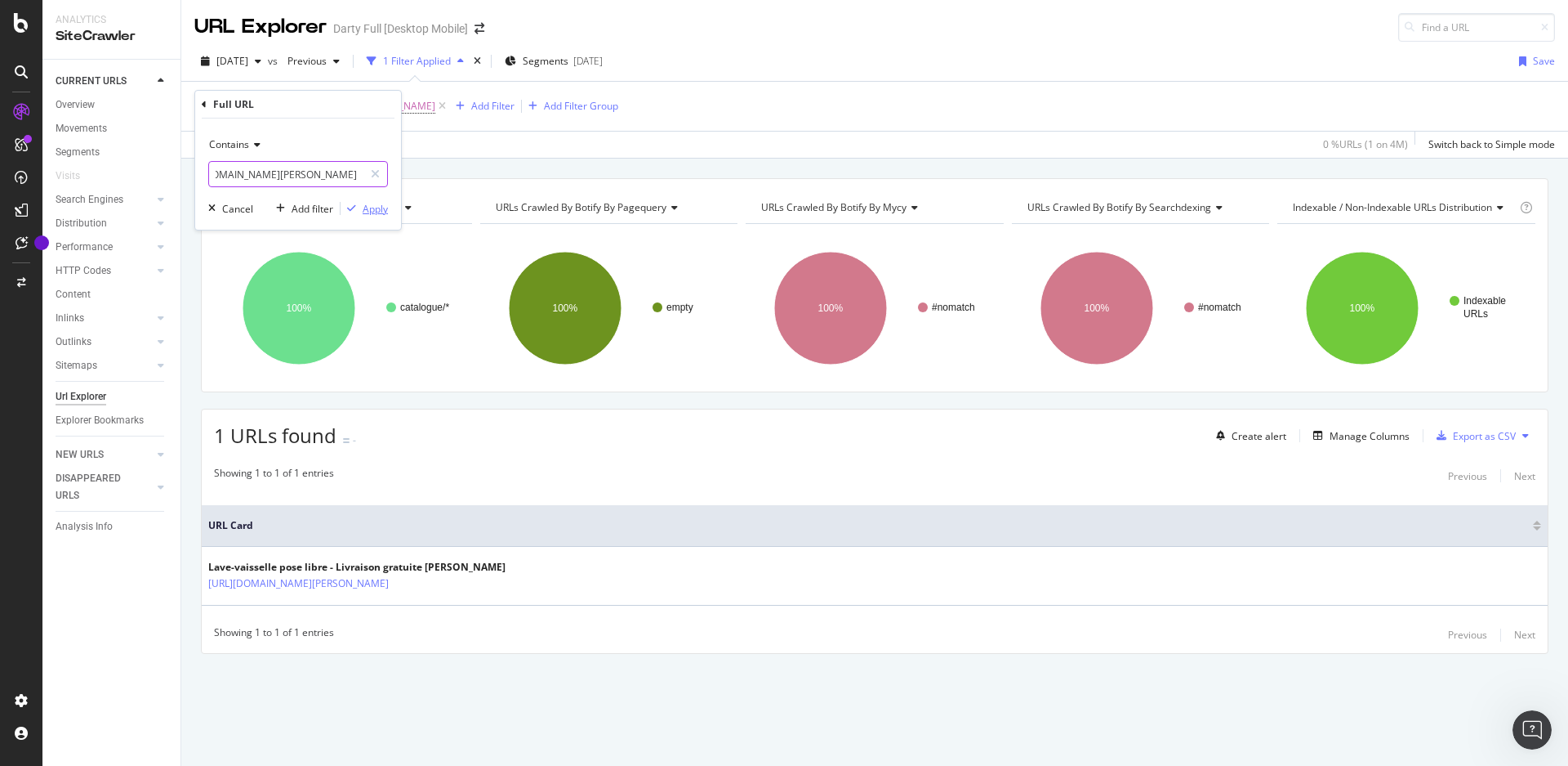
type input "[URL][DOMAIN_NAME][PERSON_NAME]"
click at [375, 211] on div "Apply" at bounding box center [375, 209] width 26 height 14
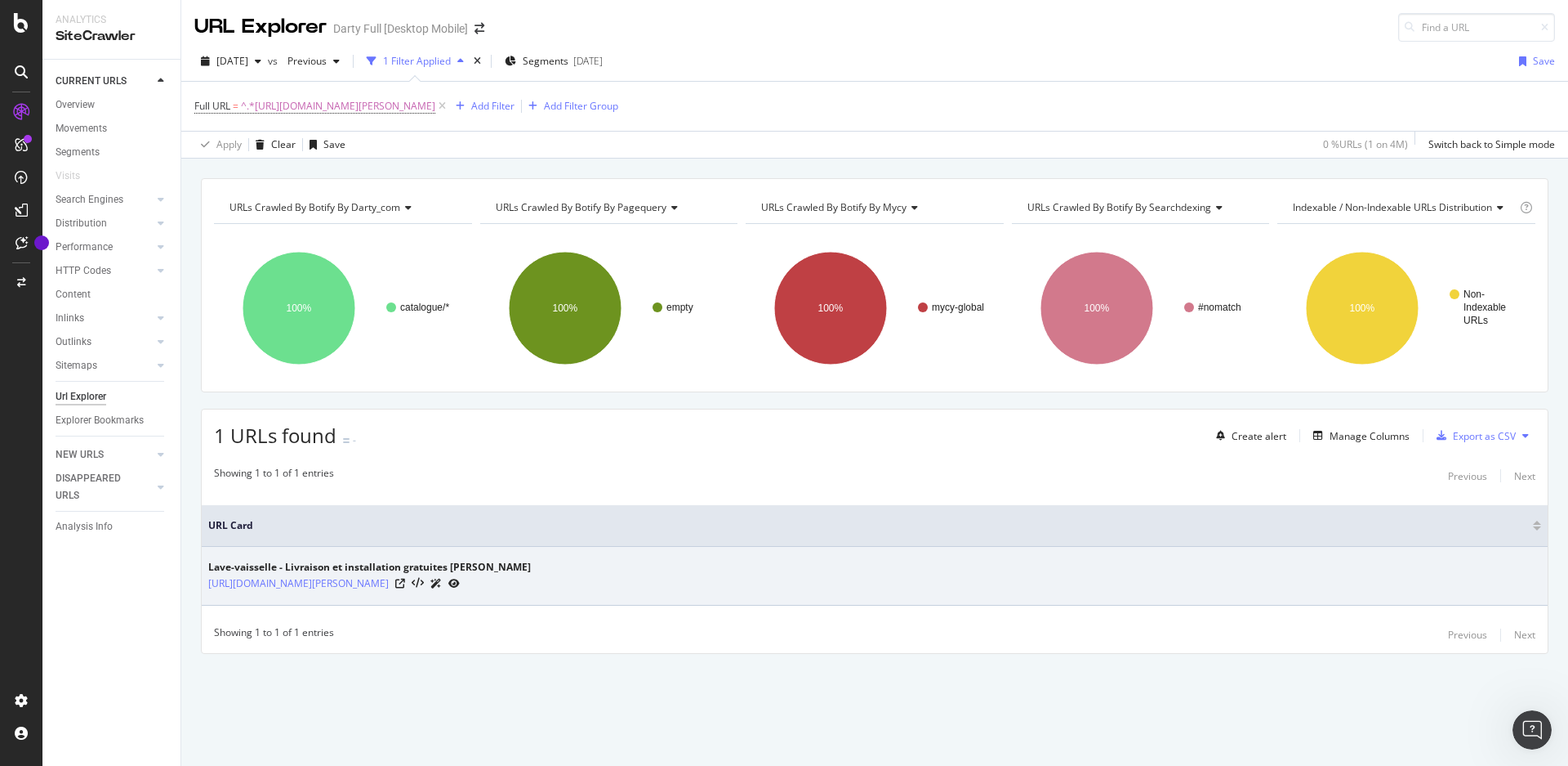
click at [456, 571] on div "Lave-vaisselle - Livraison et installation gratuites Darty Max - Darty" at bounding box center [369, 567] width 323 height 15
click at [389, 585] on link "[URL][DOMAIN_NAME][PERSON_NAME]" at bounding box center [298, 584] width 180 height 16
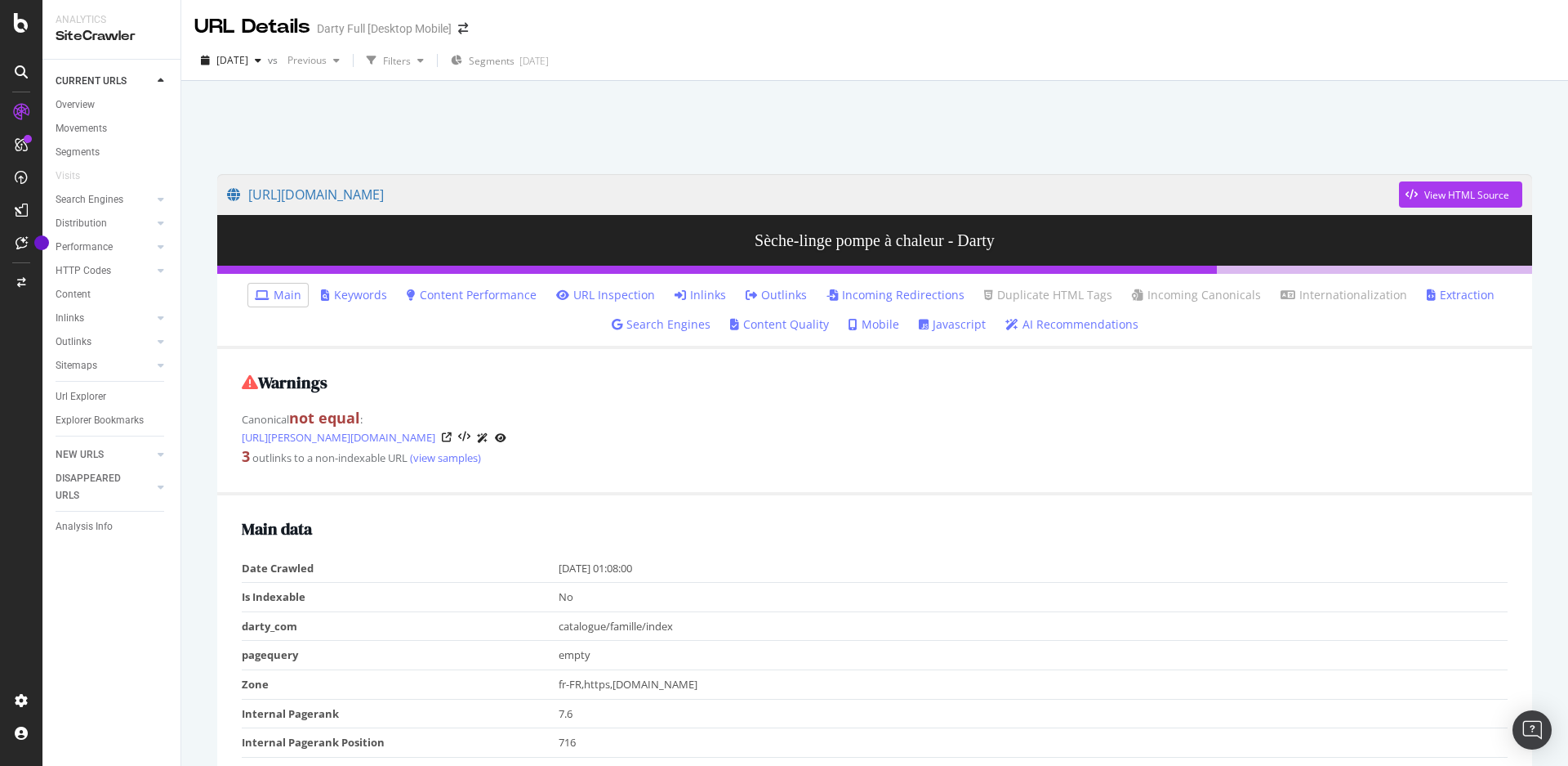
drag, startPoint x: 687, startPoint y: 296, endPoint x: 804, endPoint y: 352, distance: 129.7
click at [687, 296] on link "Inlinks" at bounding box center [700, 294] width 52 height 16
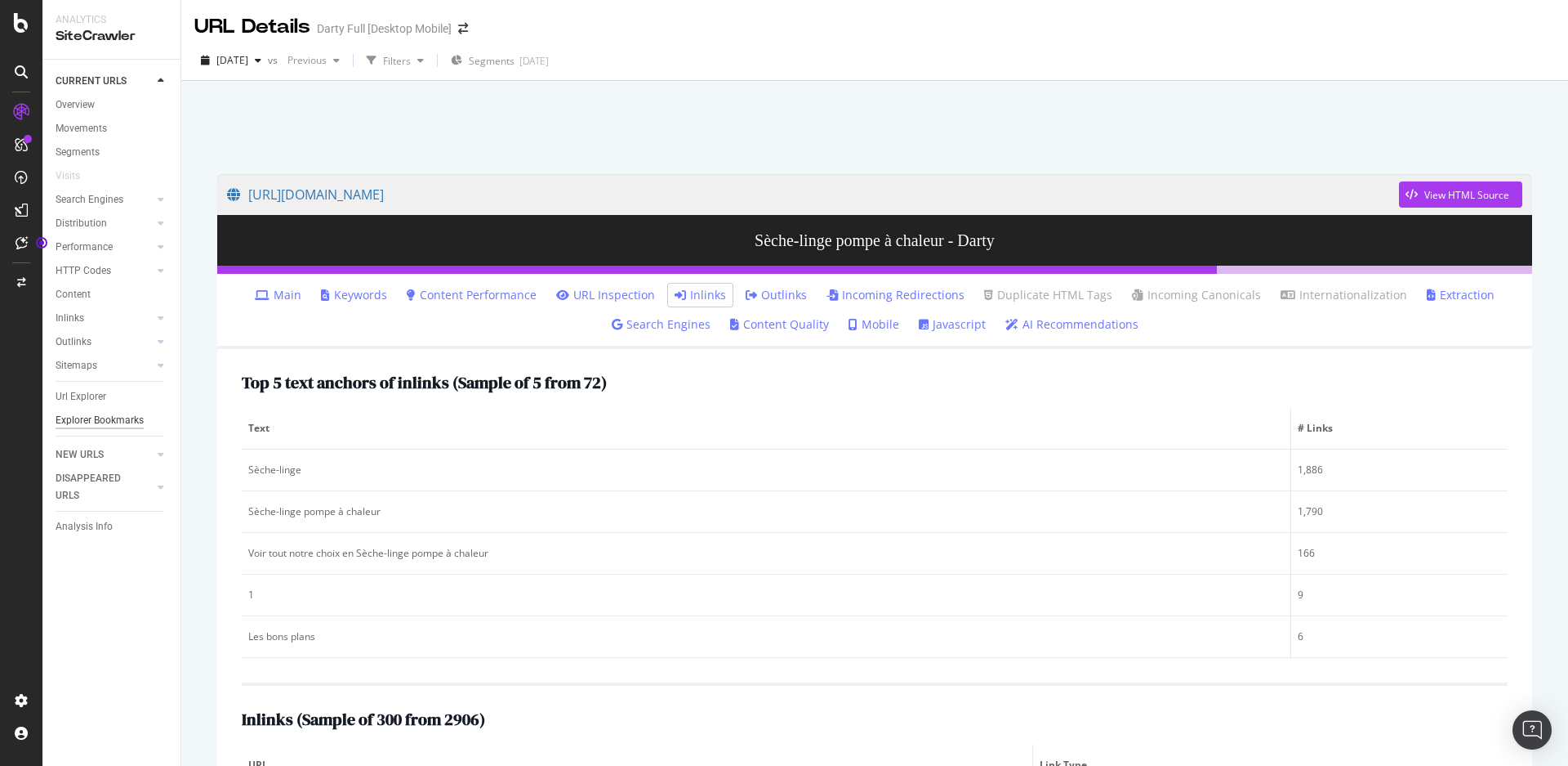
click at [114, 415] on div "Explorer Bookmarks" at bounding box center [99, 420] width 88 height 17
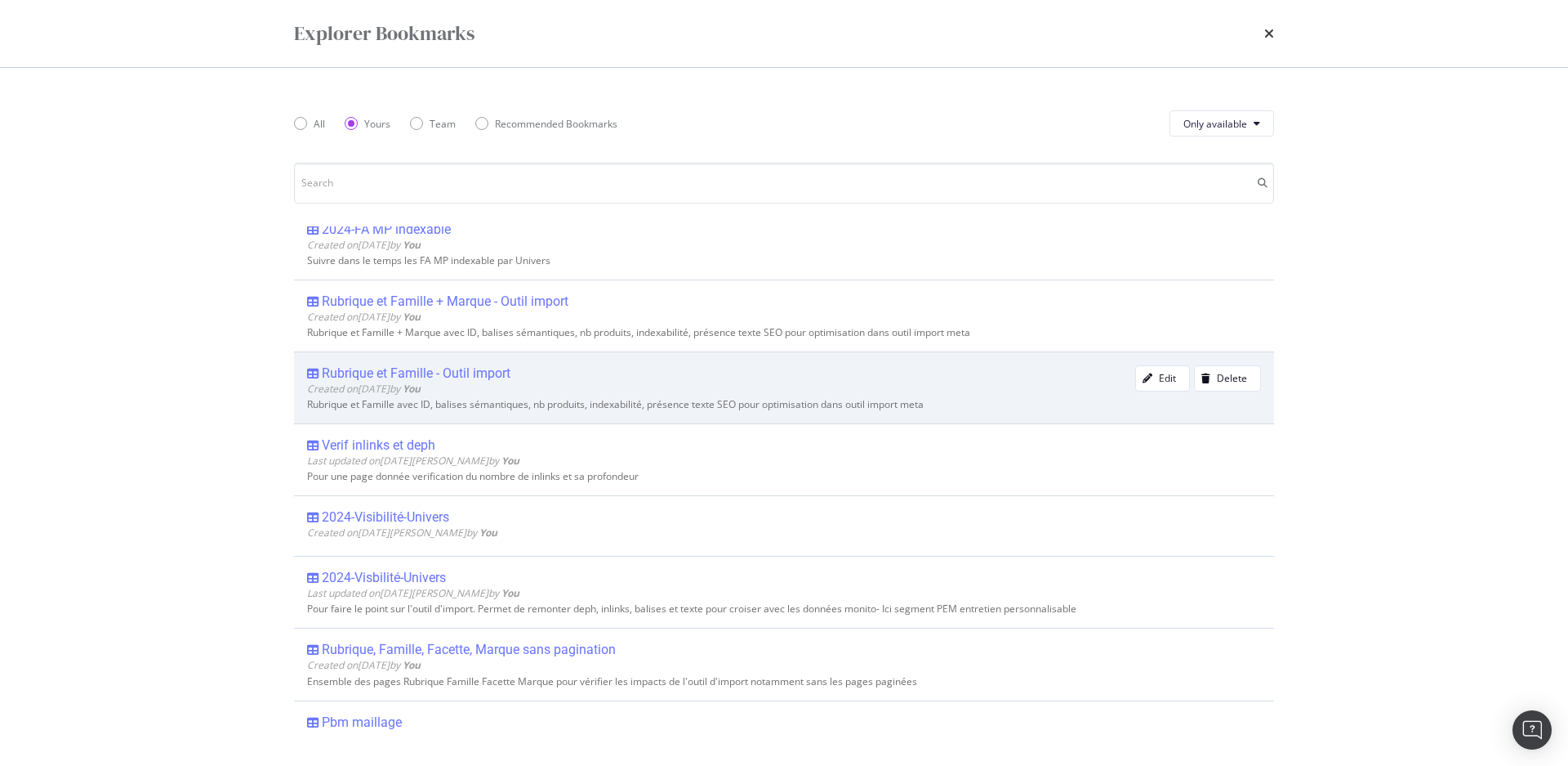
scroll to position [245, 0]
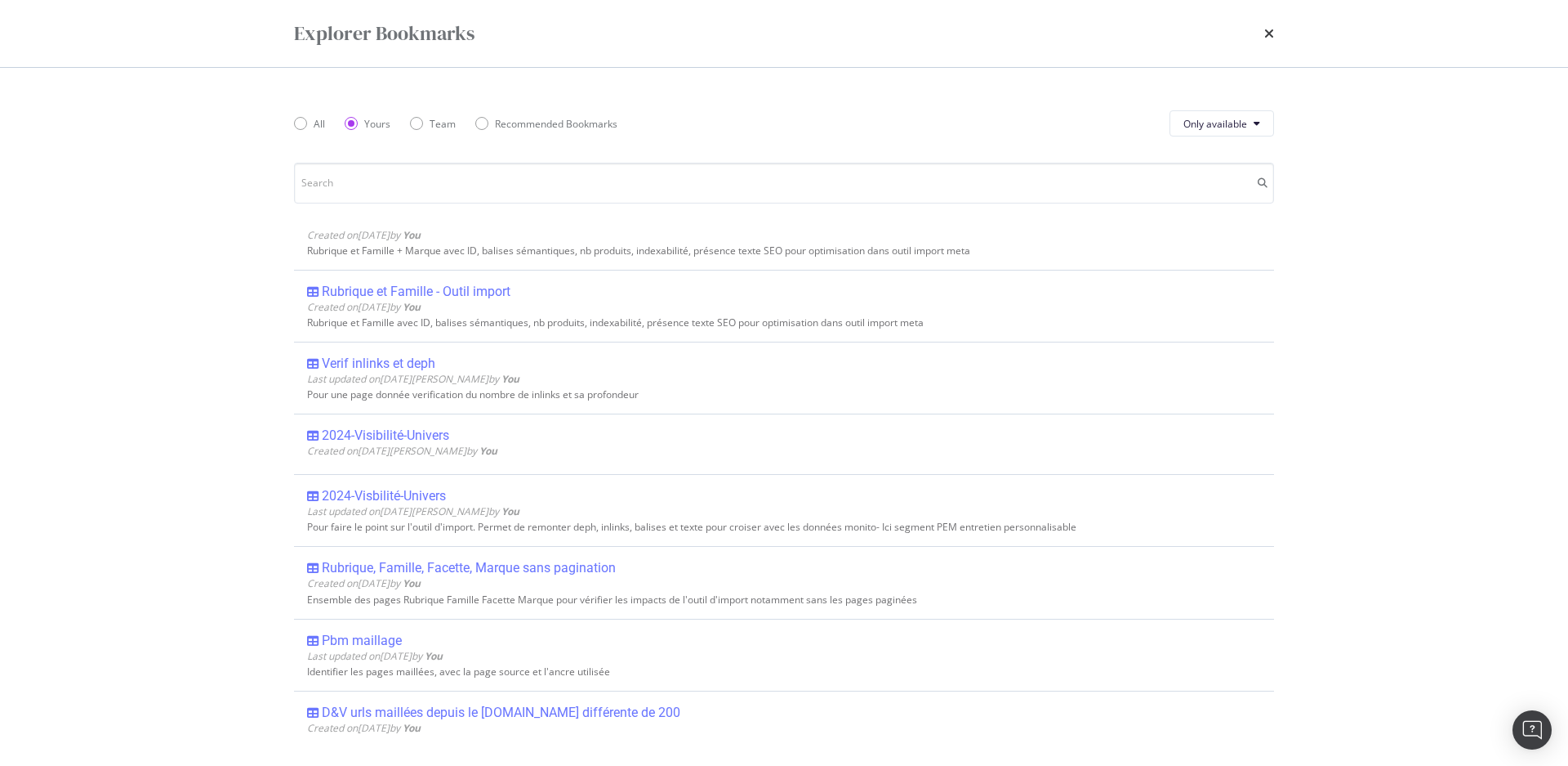
click at [393, 640] on div "Pbm maillage" at bounding box center [362, 640] width 80 height 16
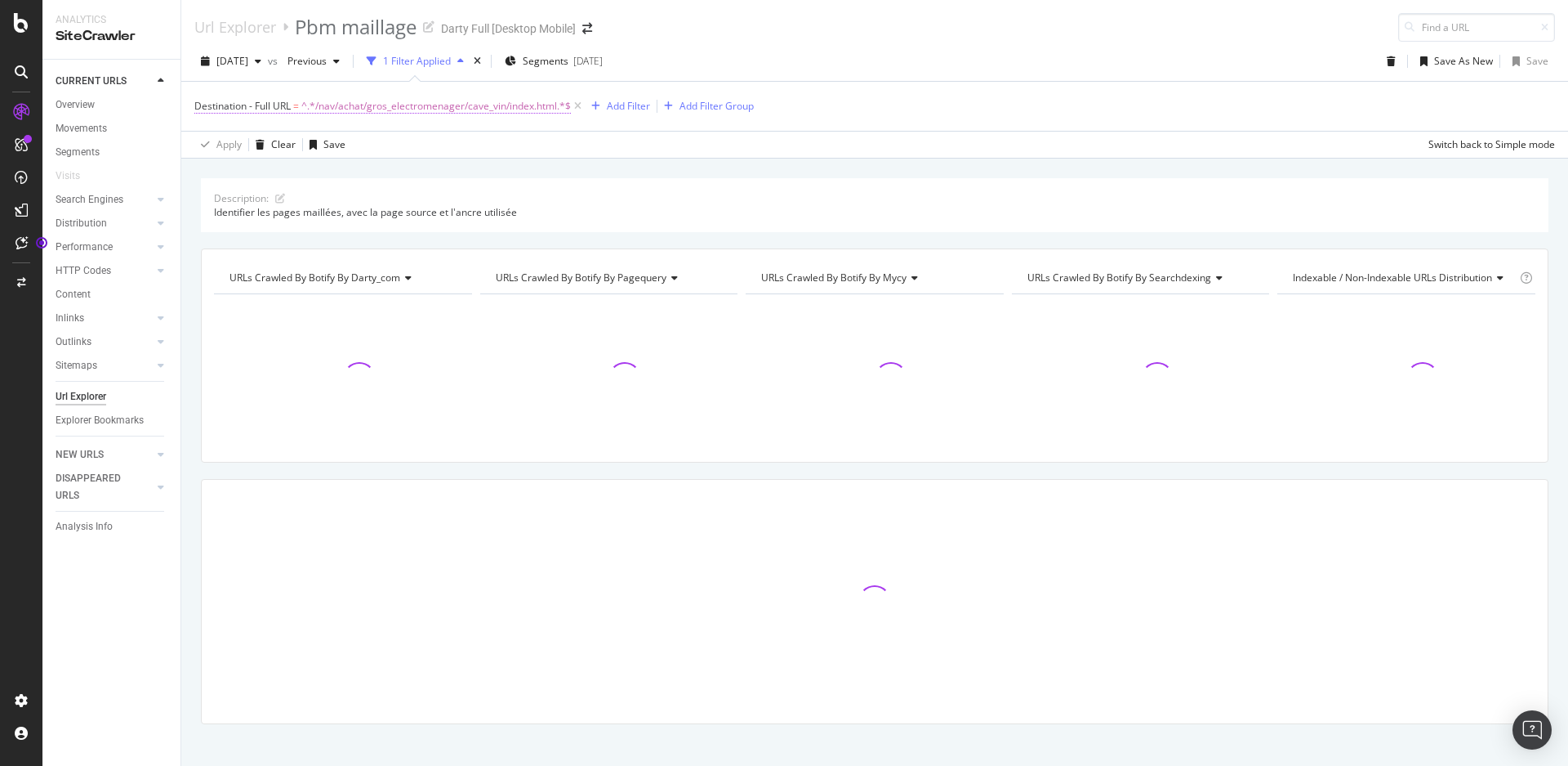
click at [304, 101] on span "^.*/nav/achat/gros_electromenager/cave_vin/index.html.*$" at bounding box center [436, 106] width 269 height 23
click at [379, 228] on div at bounding box center [375, 234] width 24 height 26
click at [363, 236] on input "text" at bounding box center [298, 234] width 178 height 26
paste input "https://www.darty.com/nav/achat/gros_electromenager/seche-linge/seche_linge/ind…"
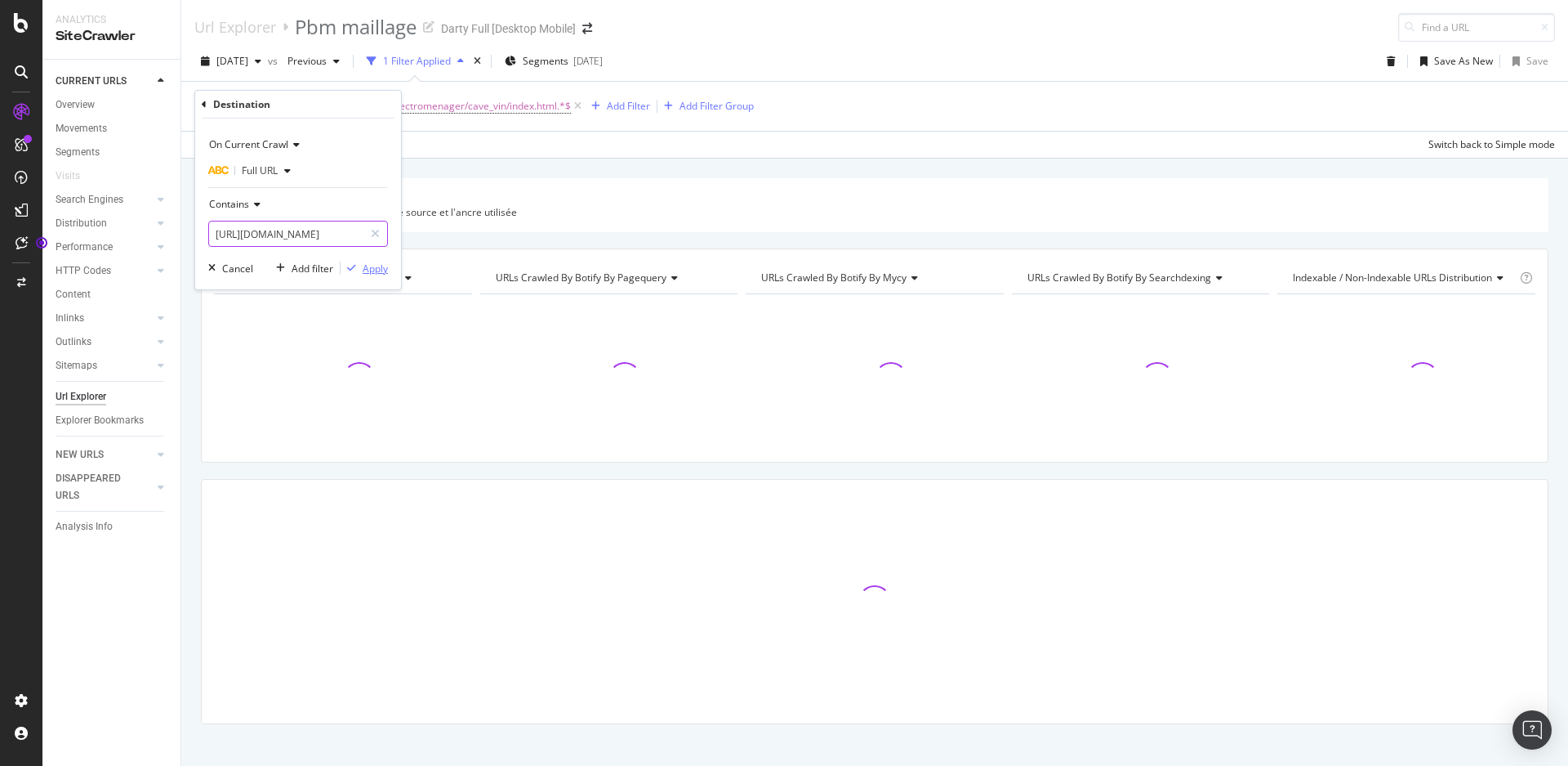
type input "https://www.darty.com/nav/achat/gros_electromenager/seche-linge/seche_linge/ind…"
click at [380, 268] on div "Apply" at bounding box center [375, 269] width 26 height 14
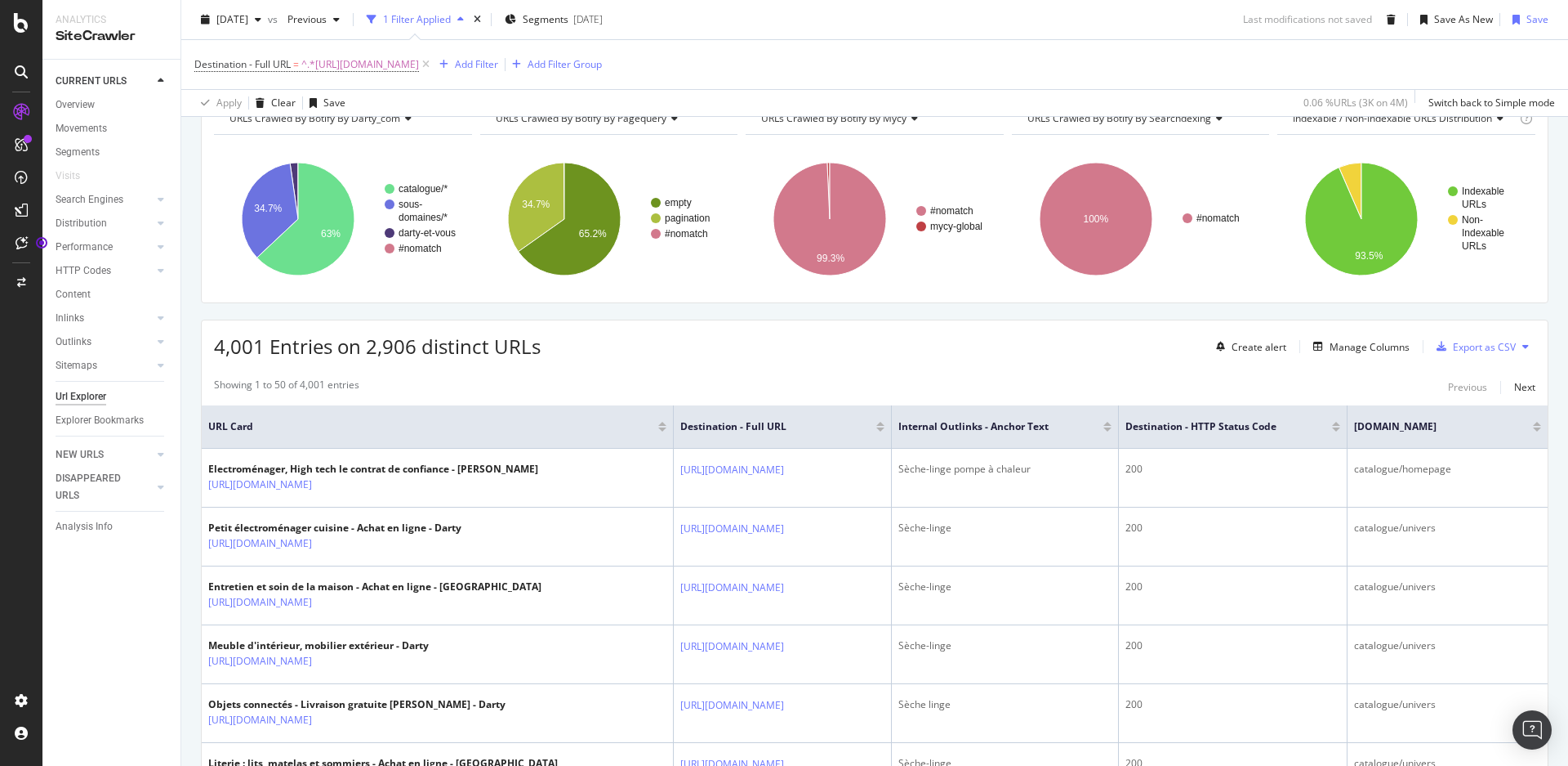
scroll to position [261, 0]
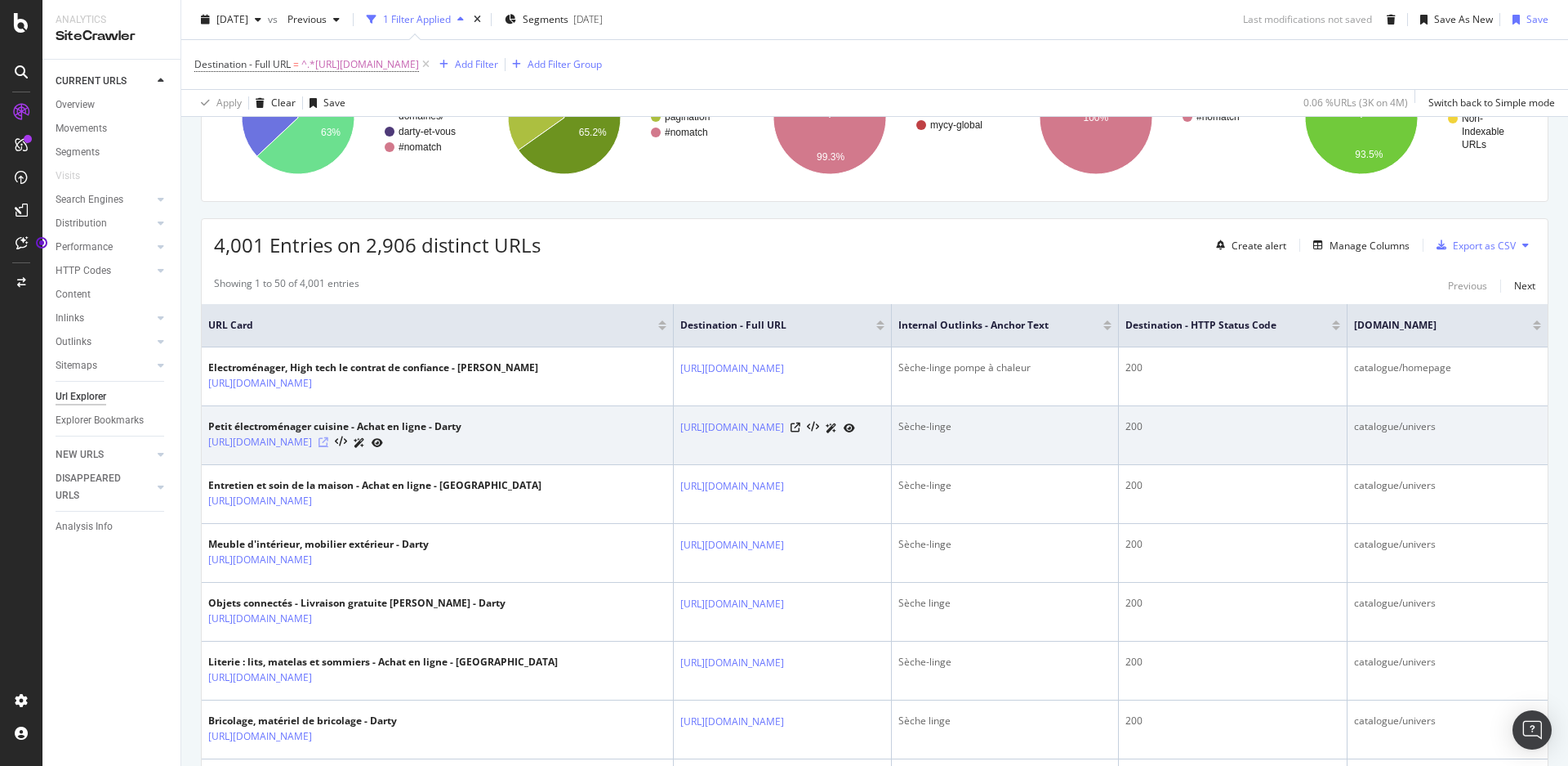
click at [329, 442] on icon at bounding box center [324, 442] width 10 height 10
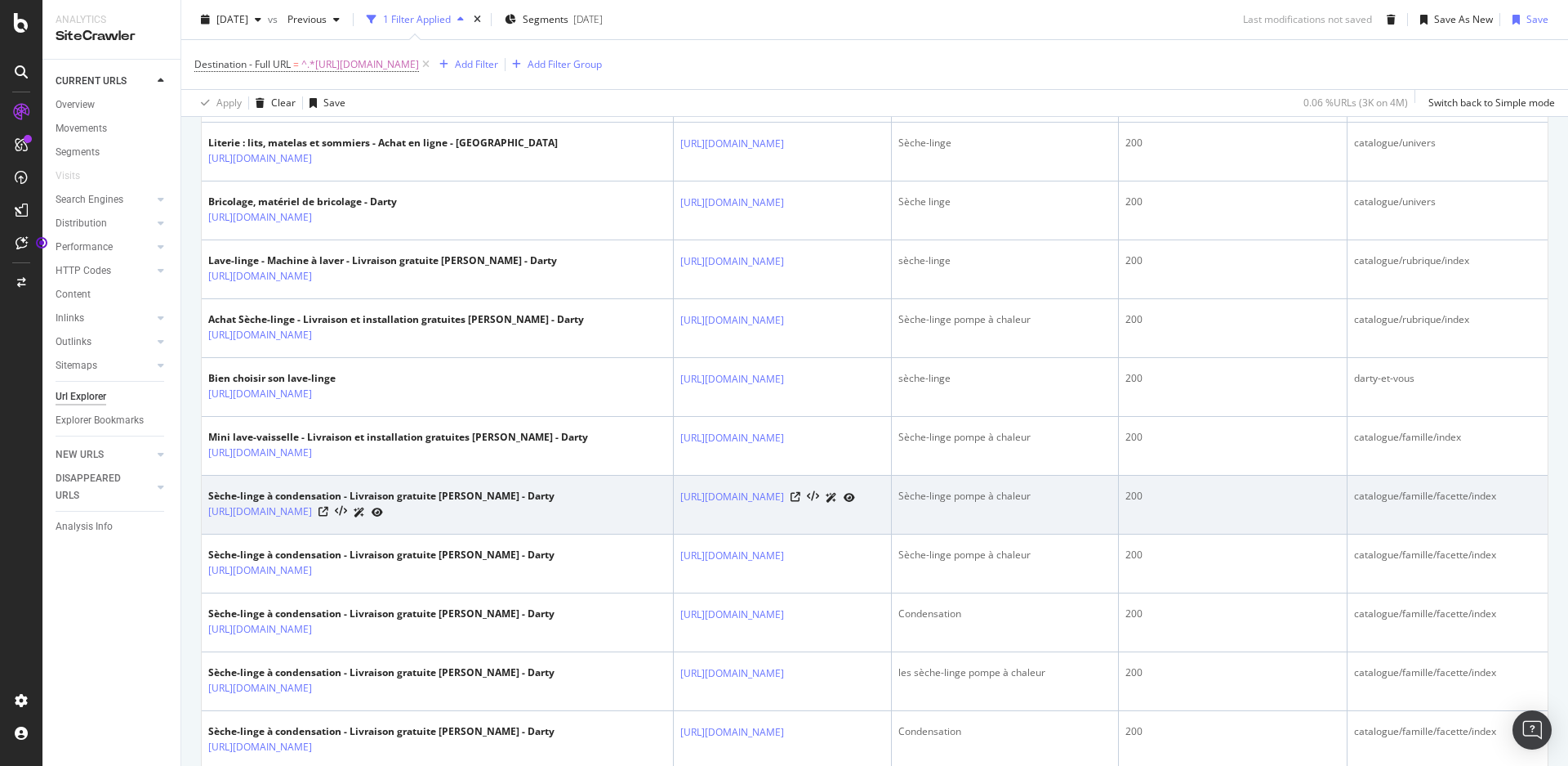
scroll to position [654, 0]
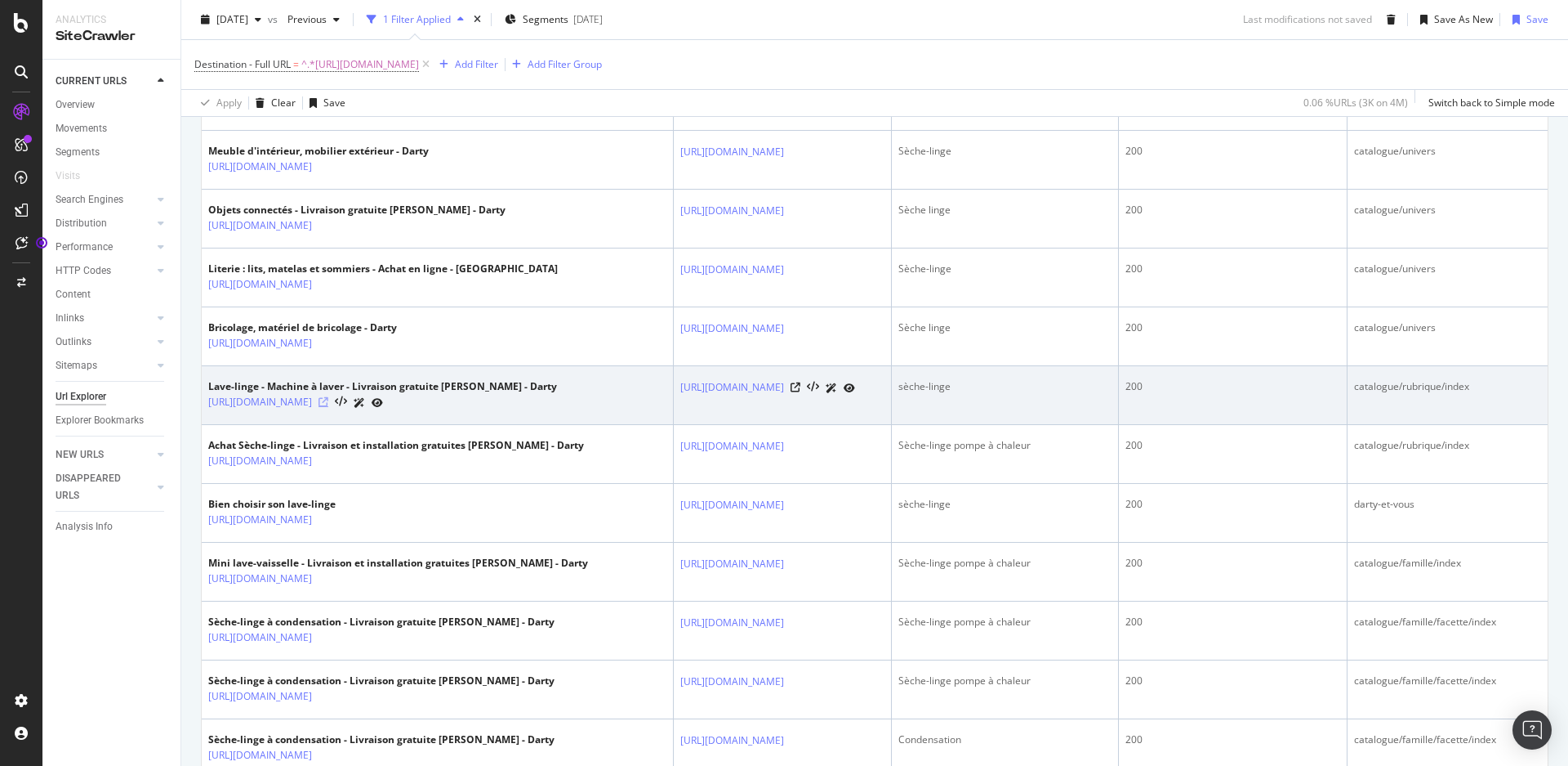
click at [329, 407] on icon at bounding box center [324, 402] width 10 height 10
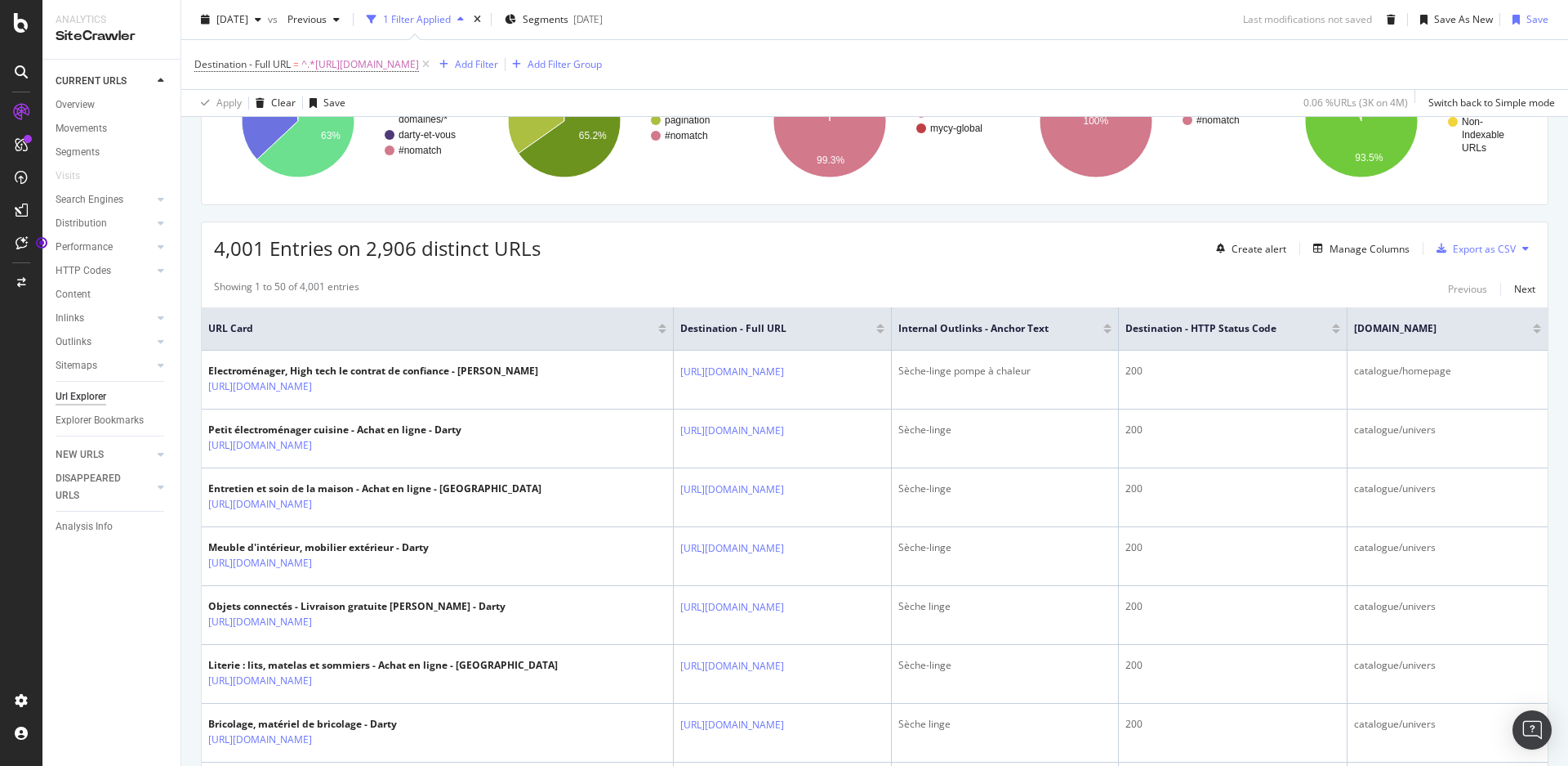
scroll to position [245, 0]
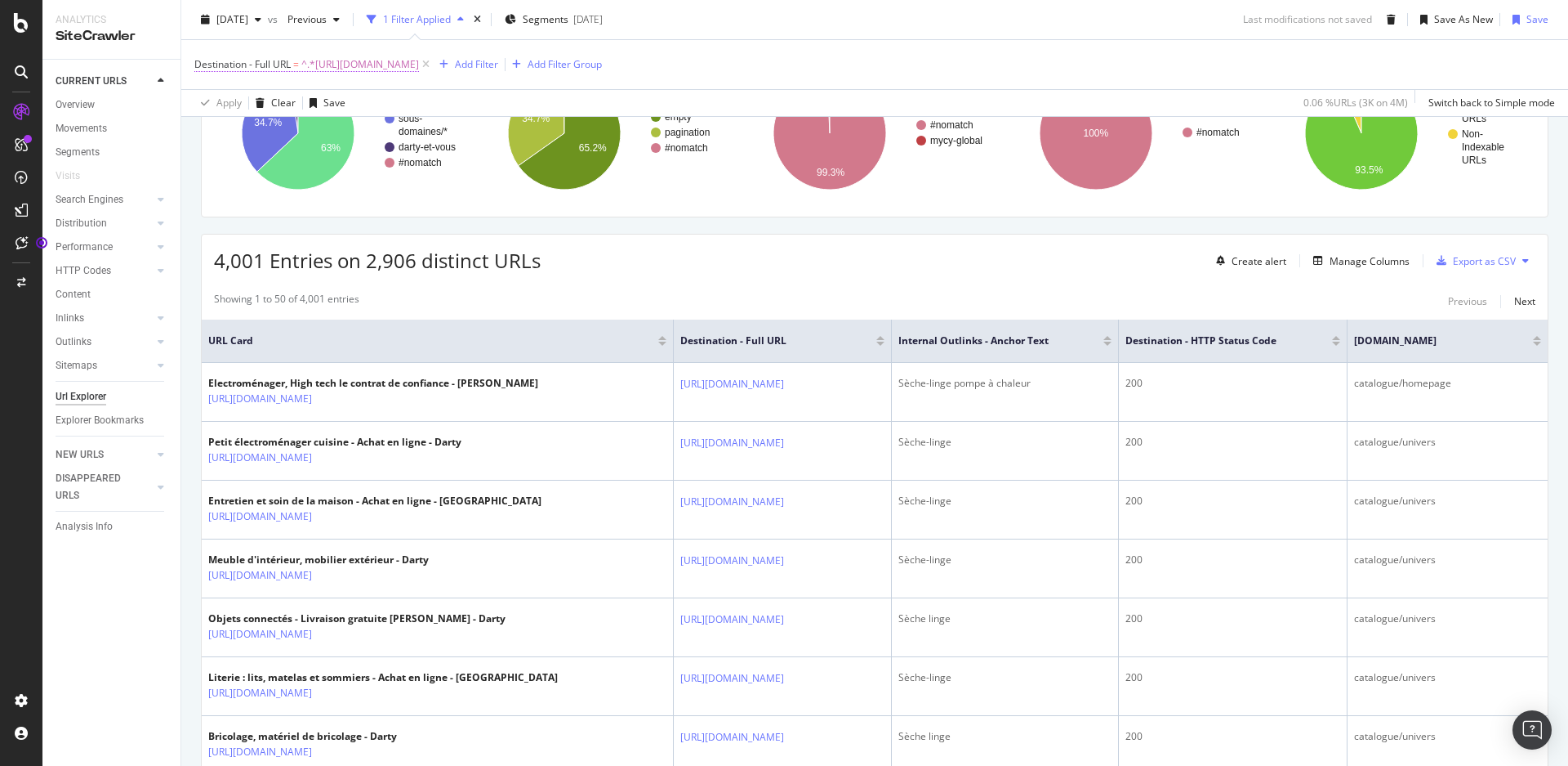
click at [276, 63] on span "Destination - Full URL" at bounding box center [242, 64] width 96 height 14
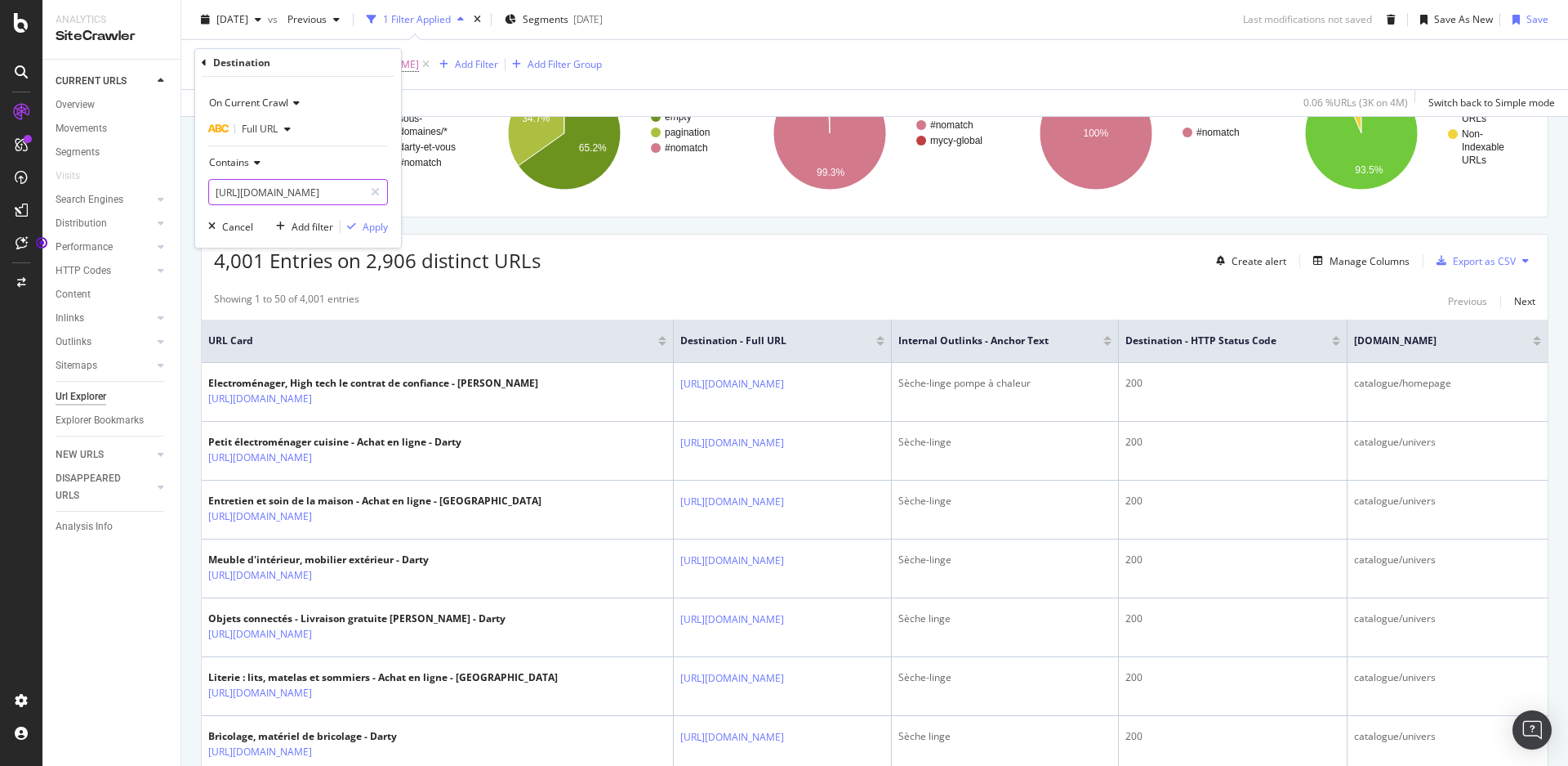
click at [375, 188] on icon at bounding box center [374, 192] width 9 height 12
click at [331, 193] on input "text" at bounding box center [298, 192] width 178 height 26
paste input "[URL][DOMAIN_NAME][PERSON_NAME]"
type input "[URL][DOMAIN_NAME][PERSON_NAME]"
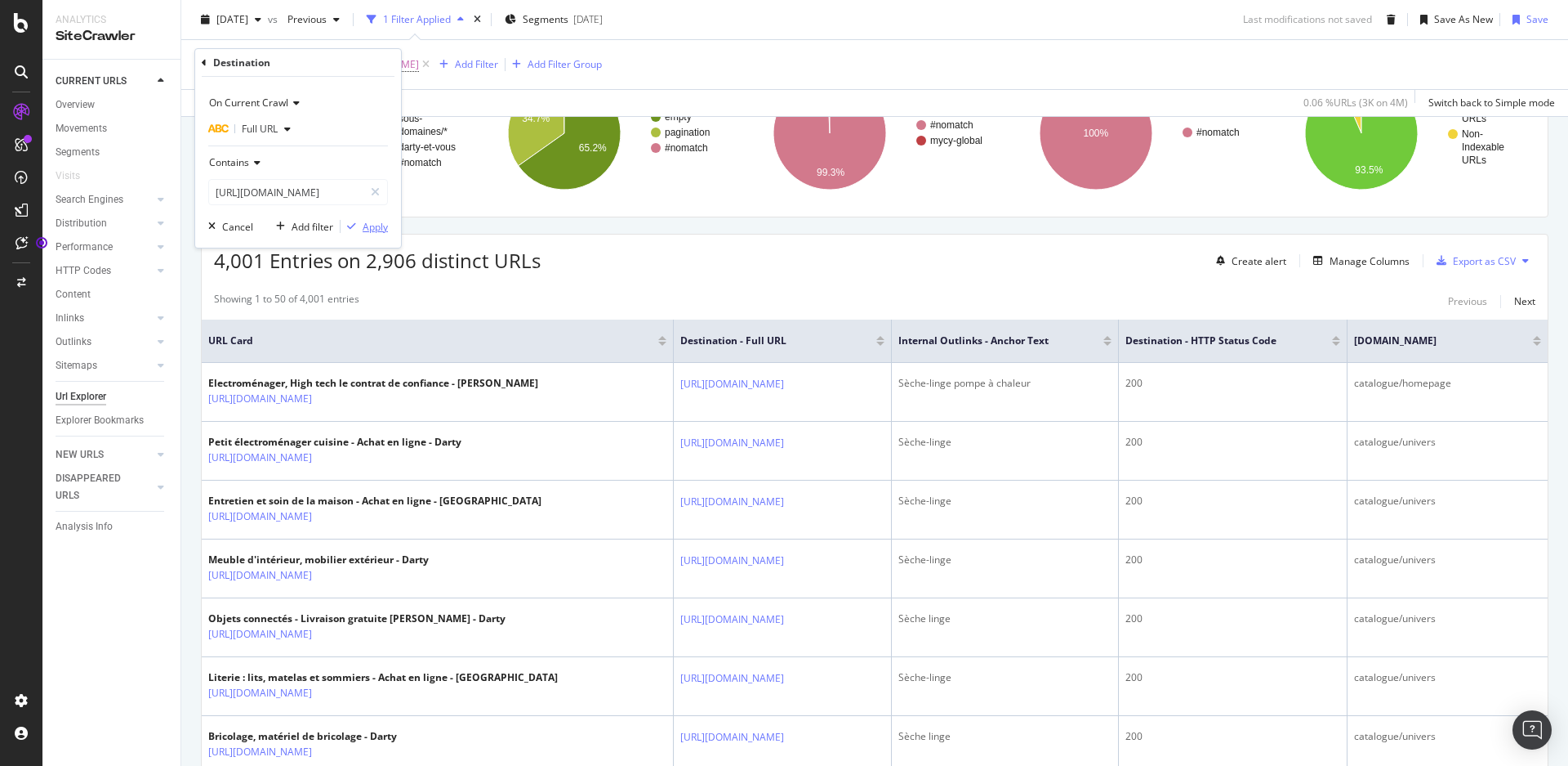
scroll to position [0, 0]
click at [376, 231] on div "Apply" at bounding box center [375, 227] width 26 height 14
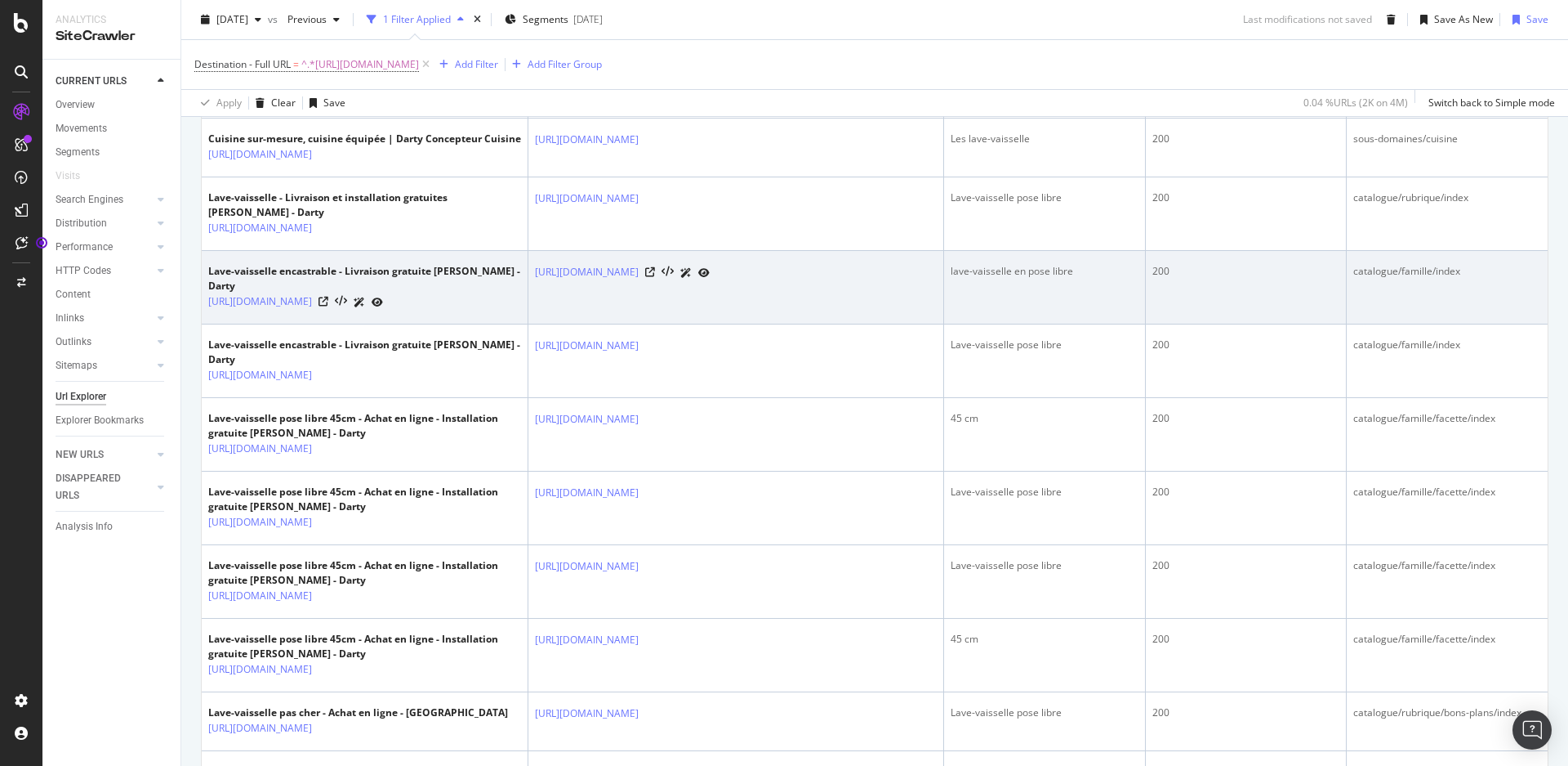
scroll to position [572, 0]
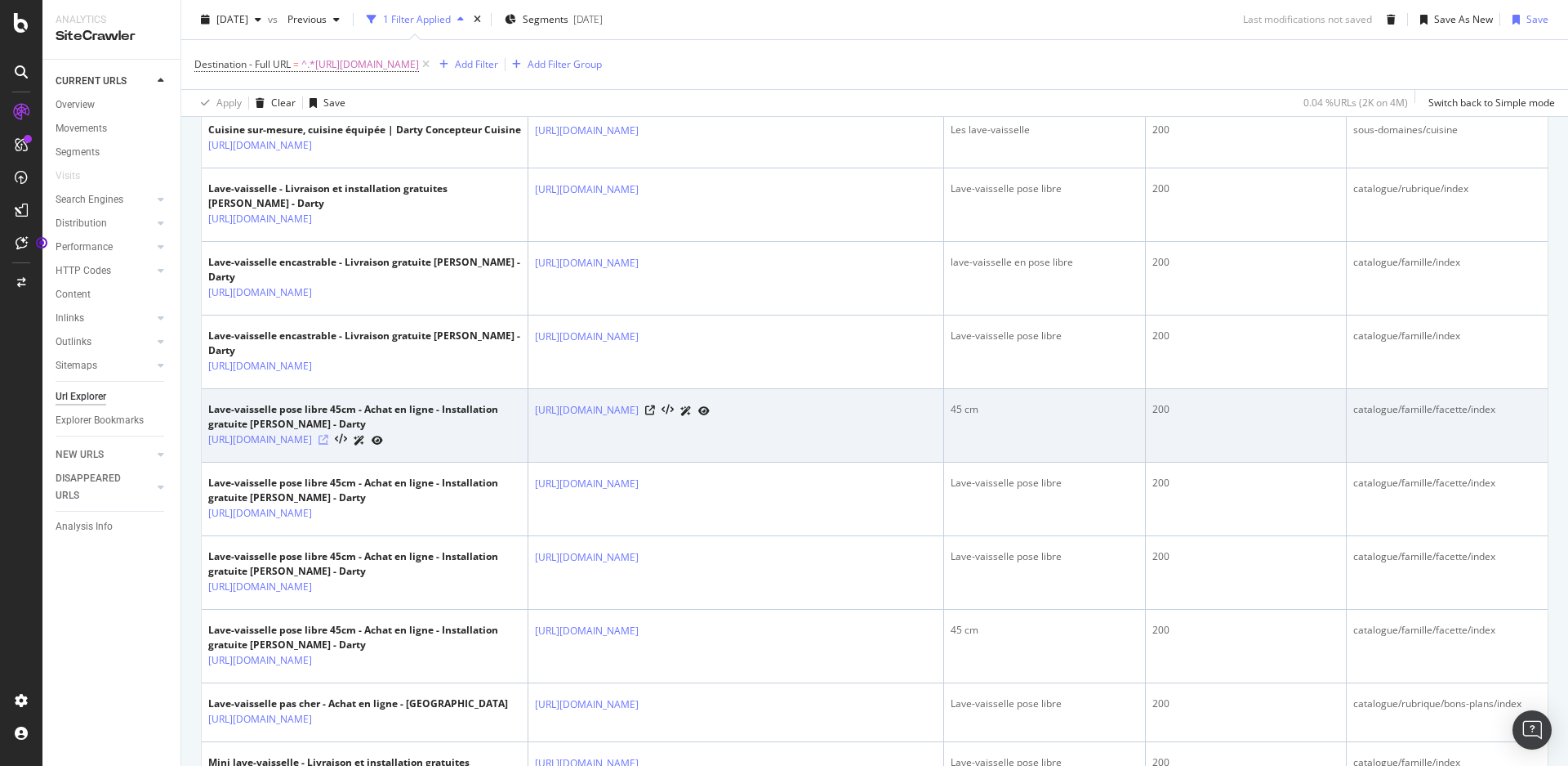
click at [329, 445] on icon at bounding box center [324, 440] width 10 height 10
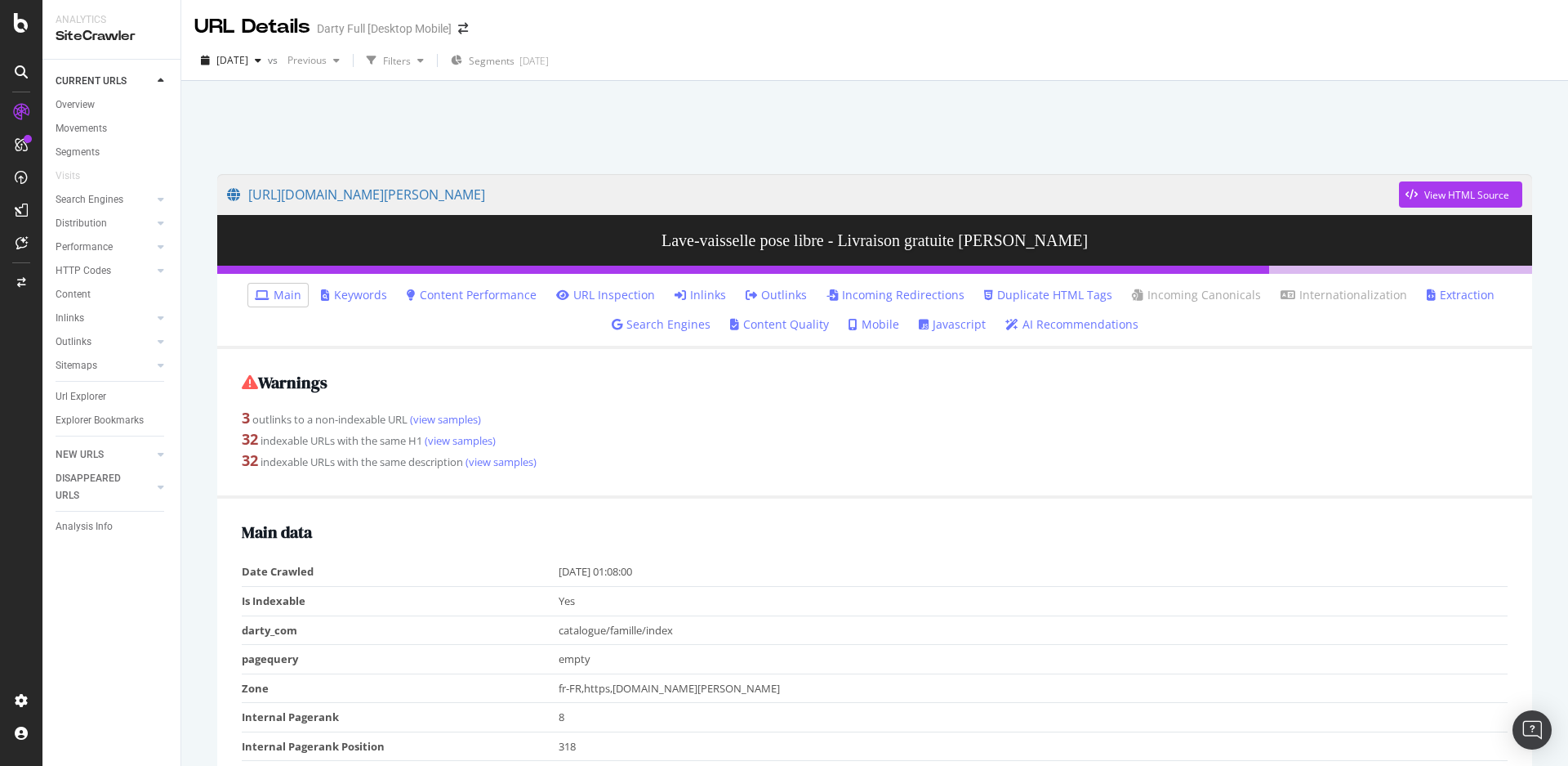
click at [703, 290] on link "Inlinks" at bounding box center [700, 294] width 52 height 16
click at [696, 294] on link "Inlinks" at bounding box center [700, 294] width 52 height 16
